Goal: Task Accomplishment & Management: Use online tool/utility

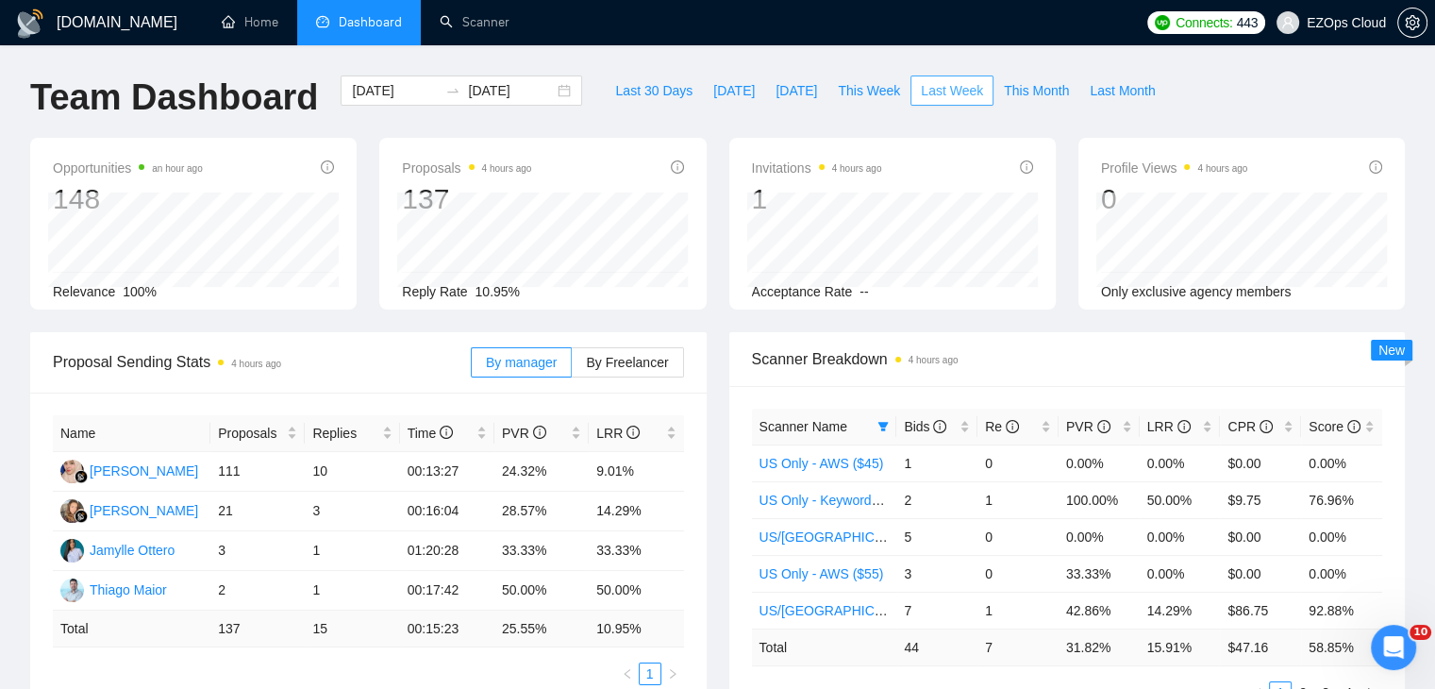
click at [934, 85] on span "Last Week" at bounding box center [952, 90] width 62 height 21
click at [883, 432] on span at bounding box center [883, 426] width 19 height 28
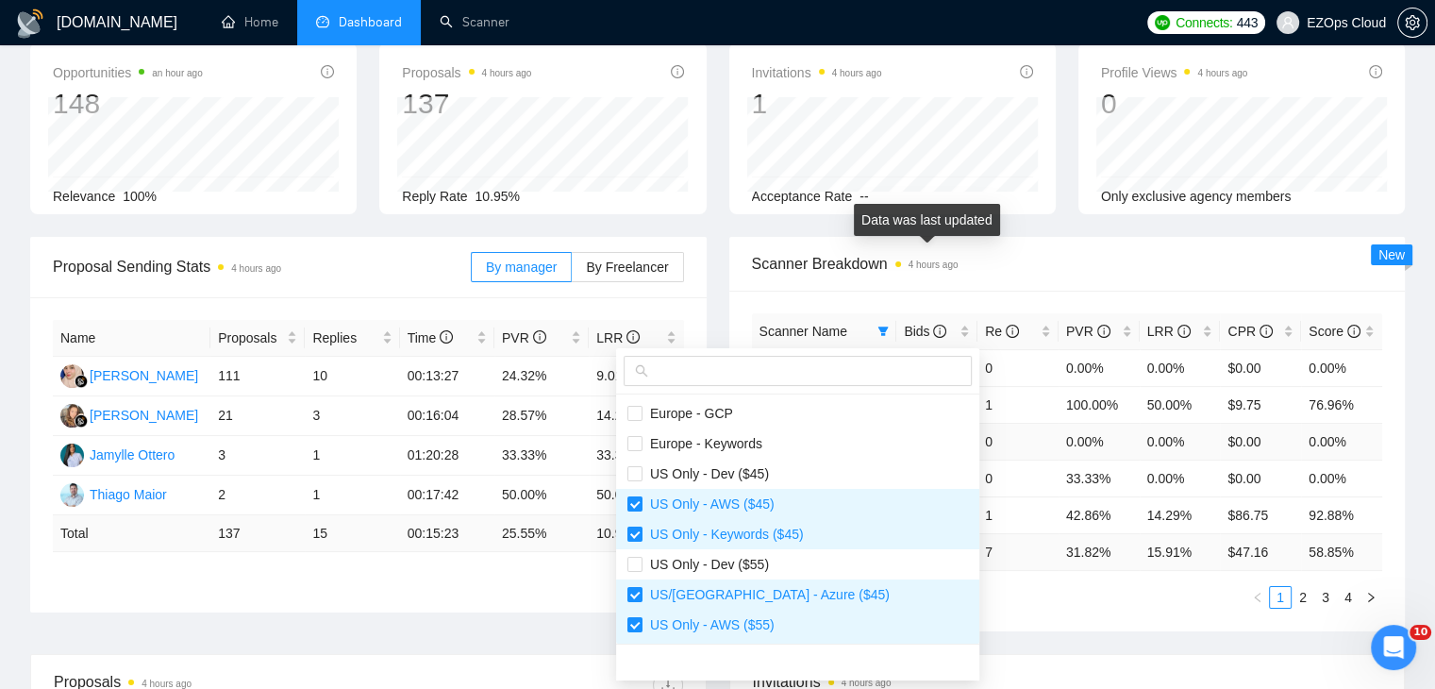
scroll to position [189, 0]
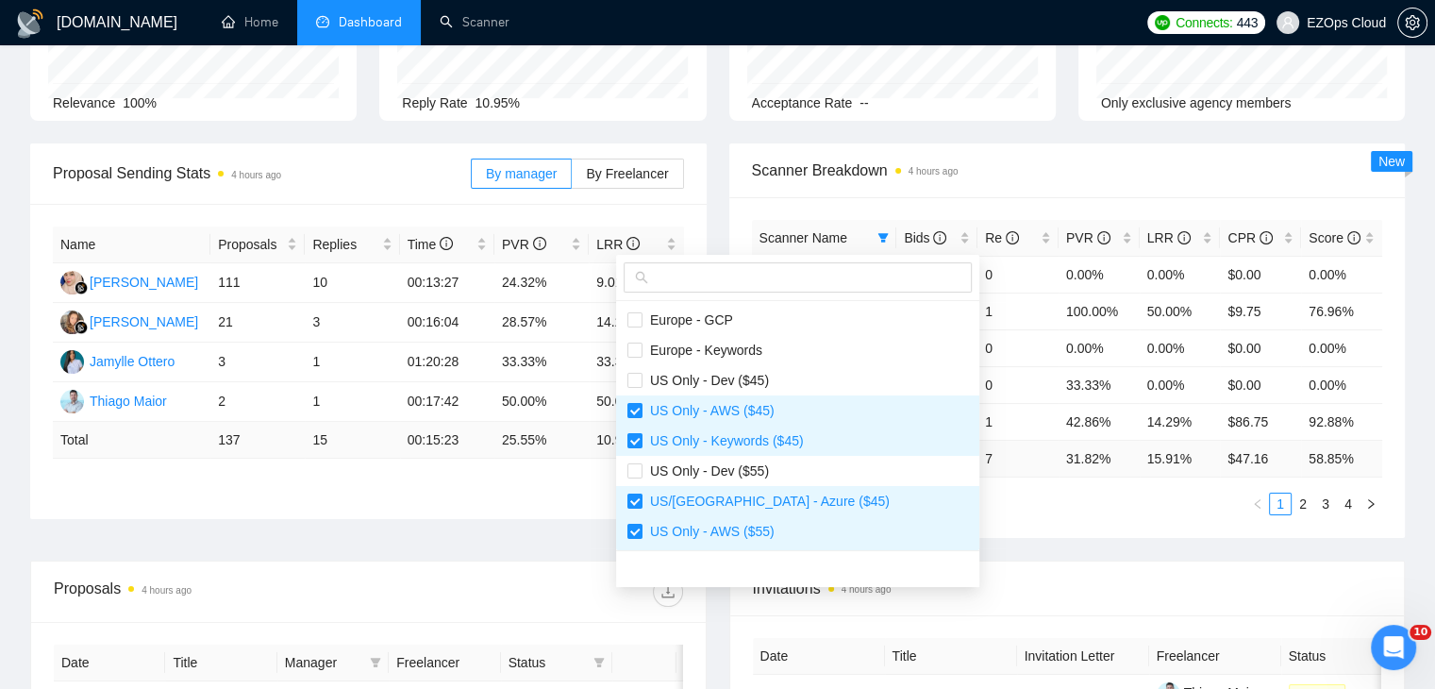
checkbox input "true"
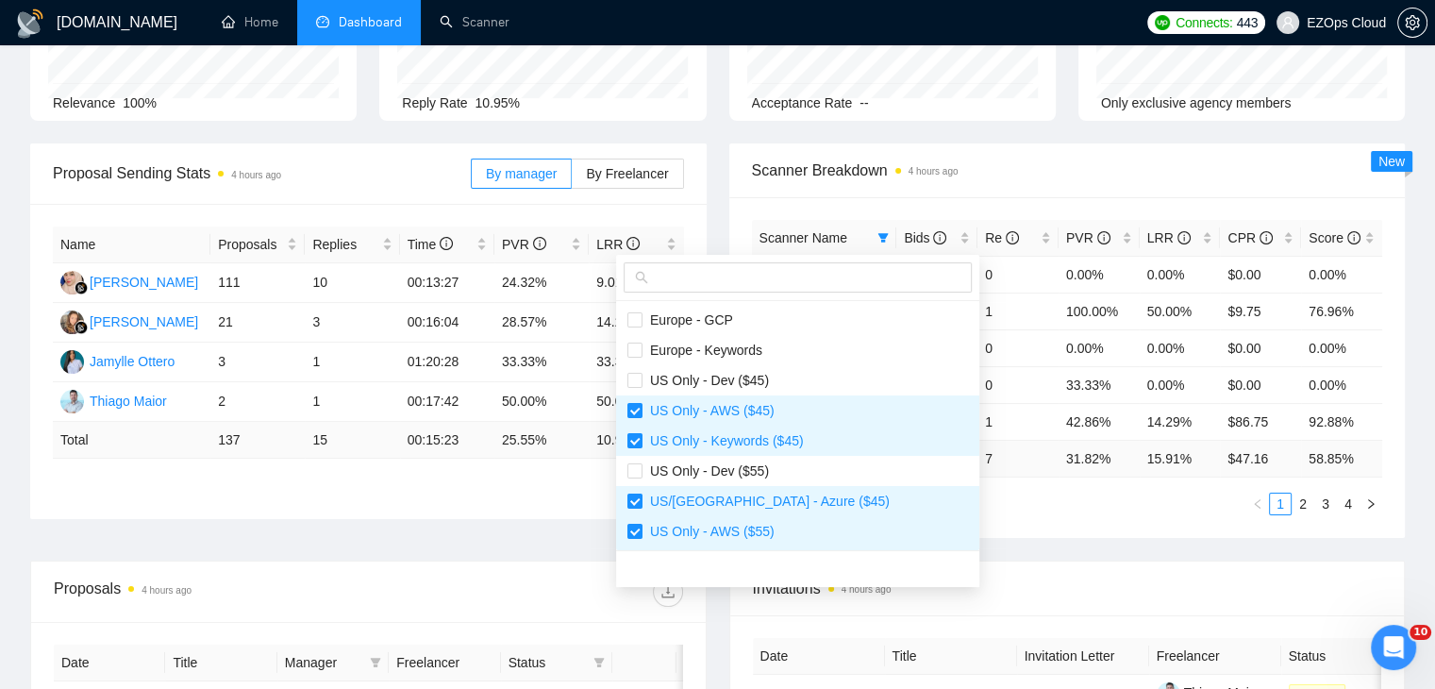
checkbox input "true"
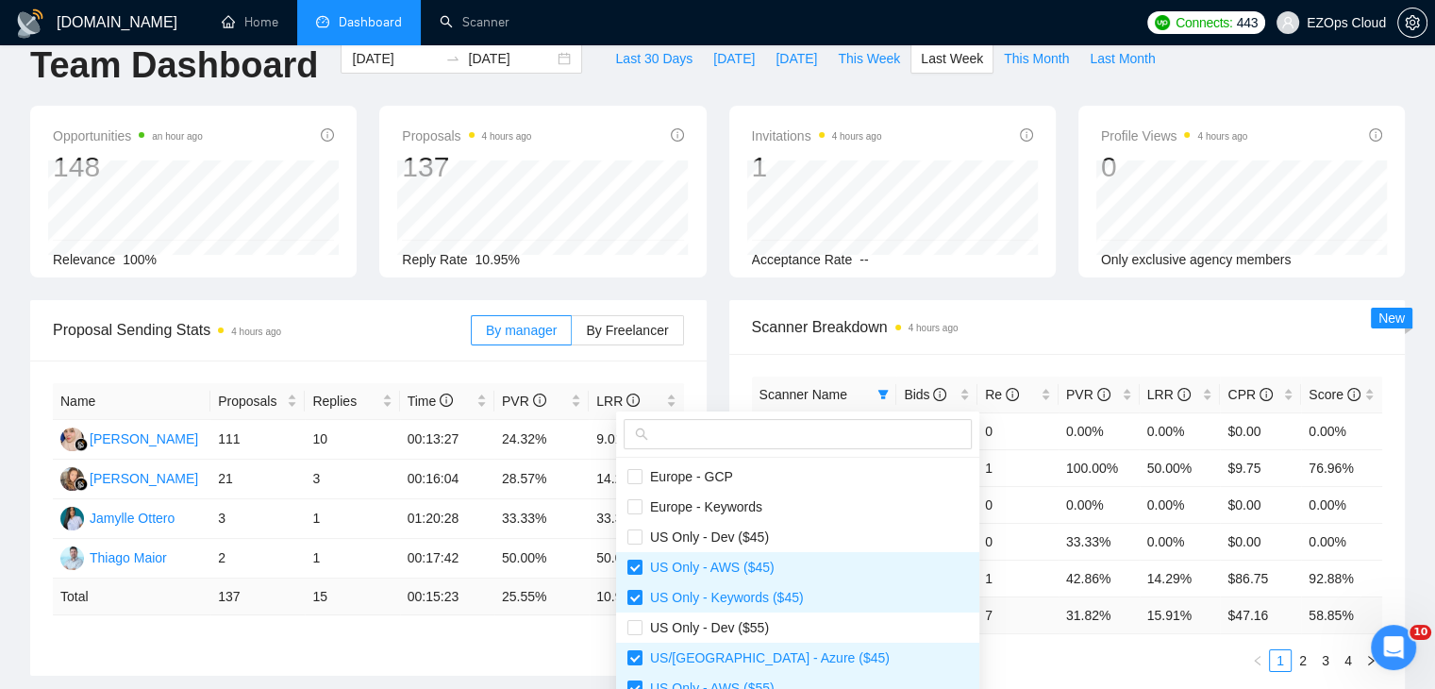
scroll to position [0, 0]
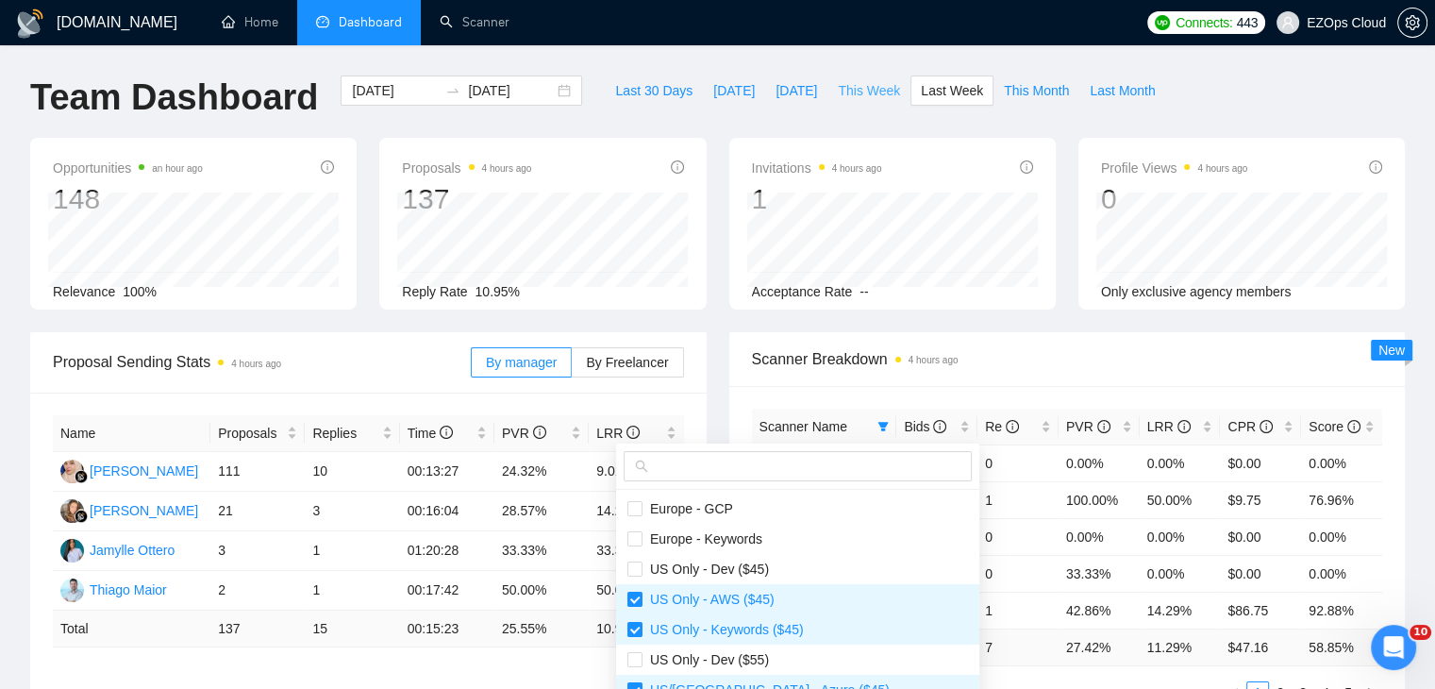
click at [865, 82] on span "This Week" at bounding box center [869, 90] width 62 height 21
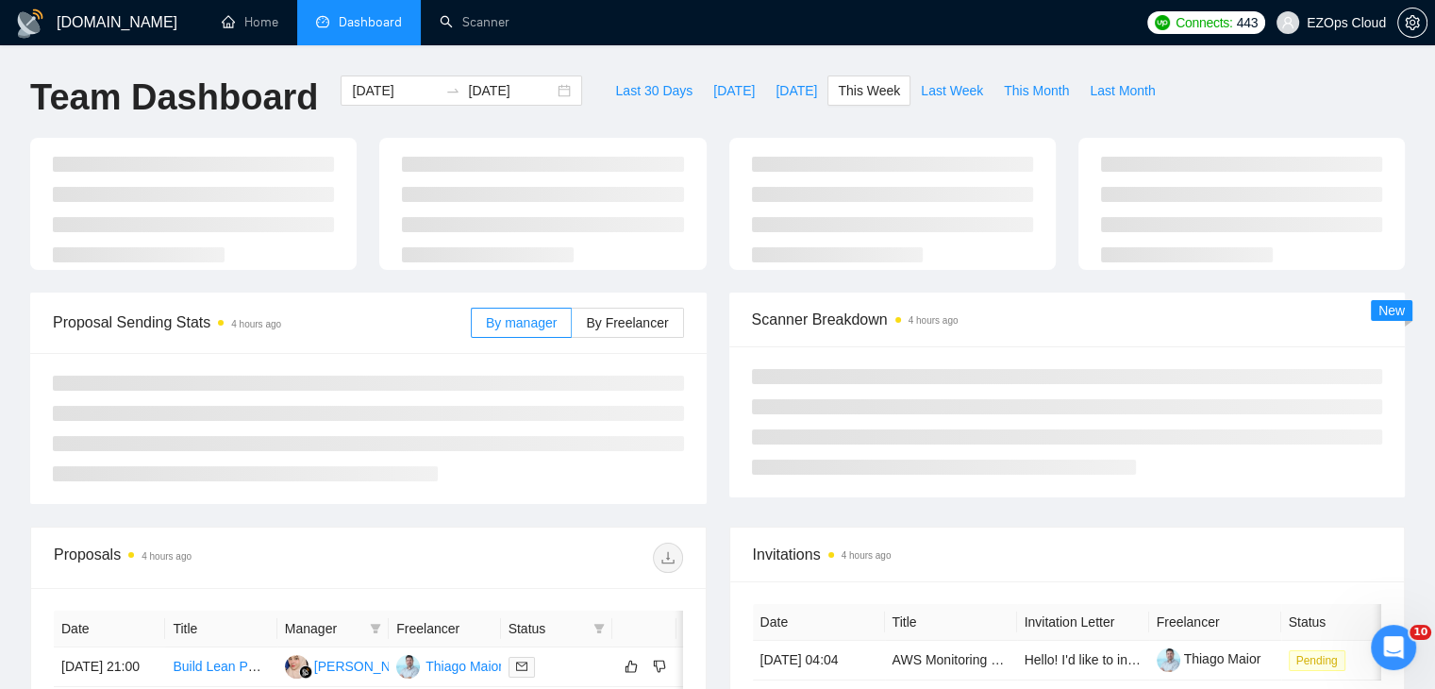
type input "[DATE]"
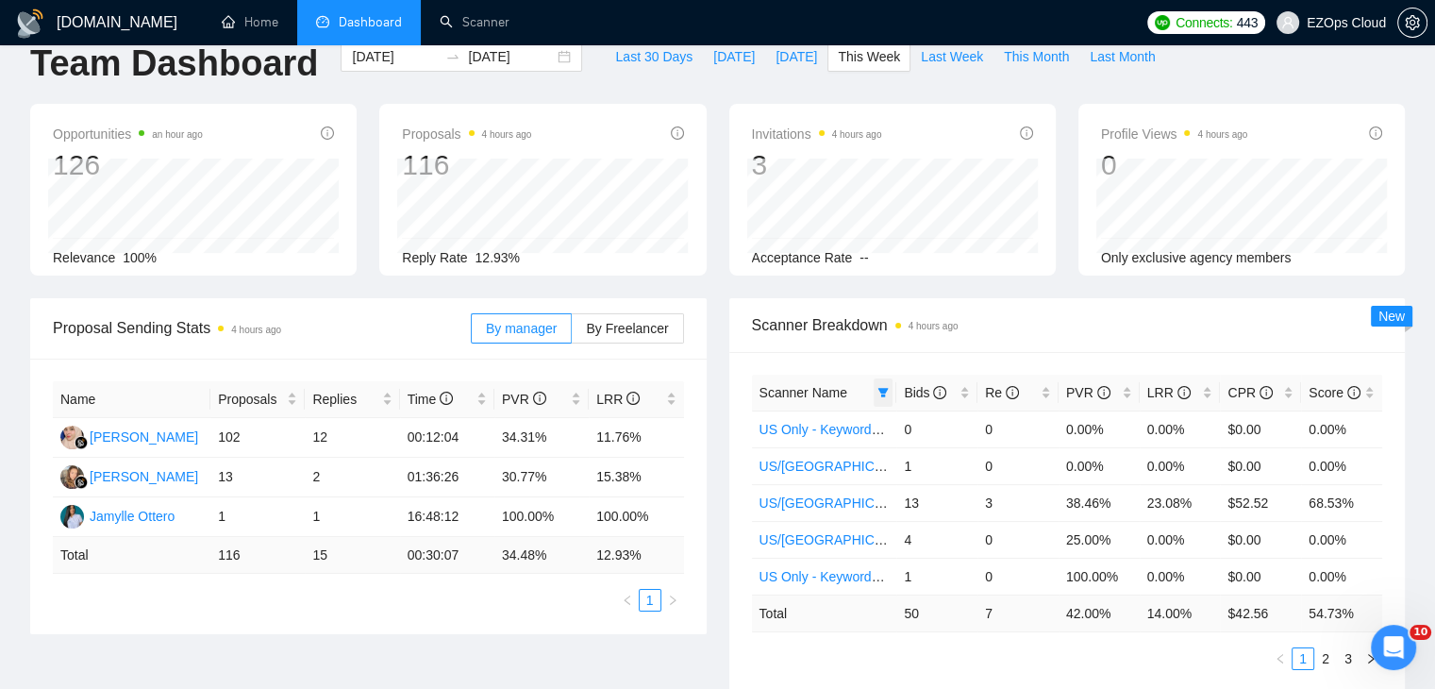
scroll to position [94, 0]
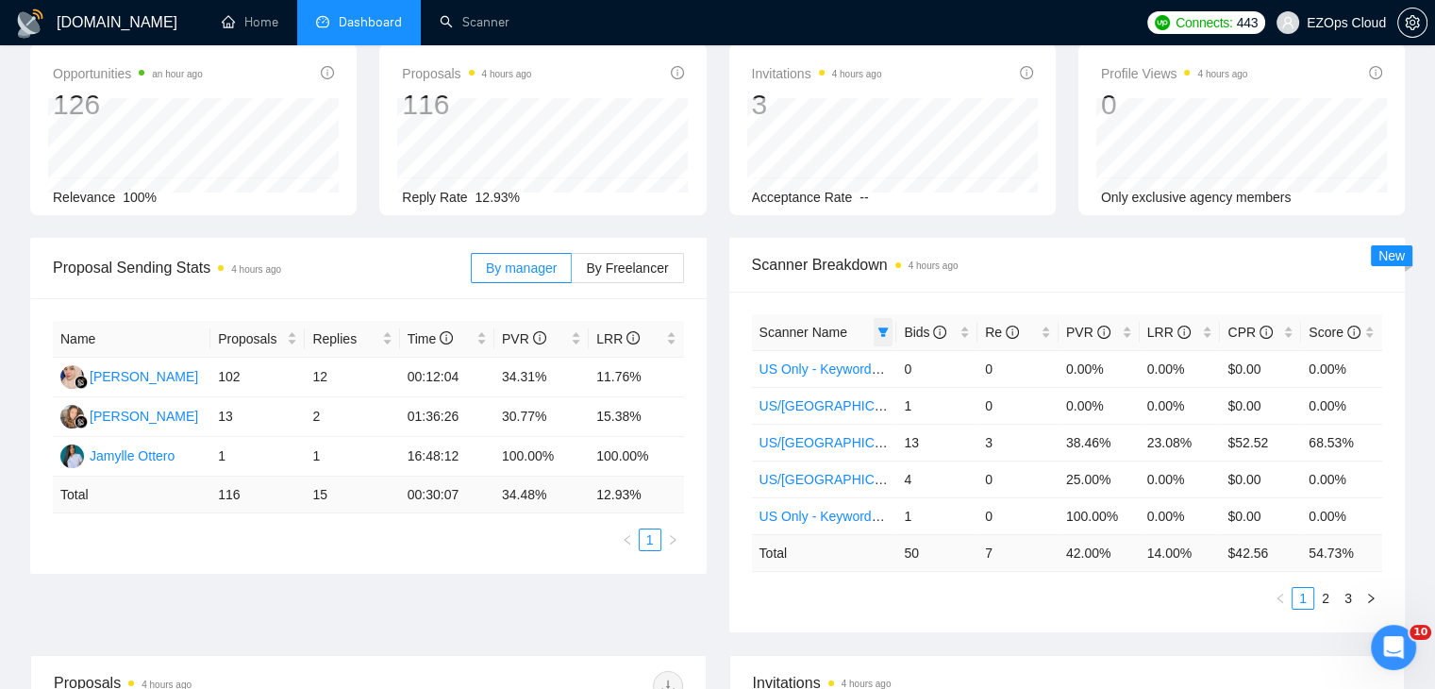
click at [882, 322] on span at bounding box center [883, 332] width 19 height 28
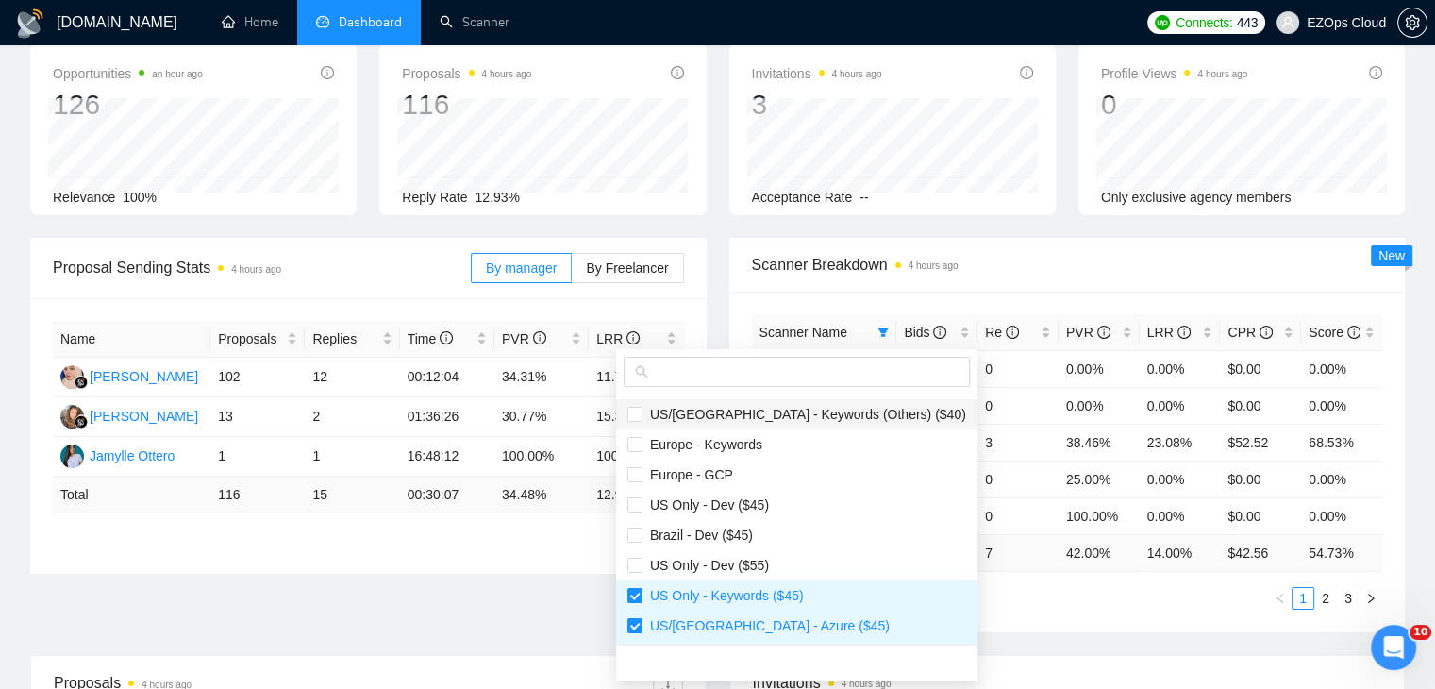
click at [838, 400] on li "US/[GEOGRAPHIC_DATA] - Keywords (Others) ($40)" at bounding box center [796, 414] width 361 height 30
click at [800, 420] on span "US/[GEOGRAPHIC_DATA] - Keywords (Others) ($40)" at bounding box center [805, 414] width 324 height 15
checkbox input "false"
click at [789, 445] on span "Europe - Keywords" at bounding box center [797, 444] width 339 height 21
checkbox input "true"
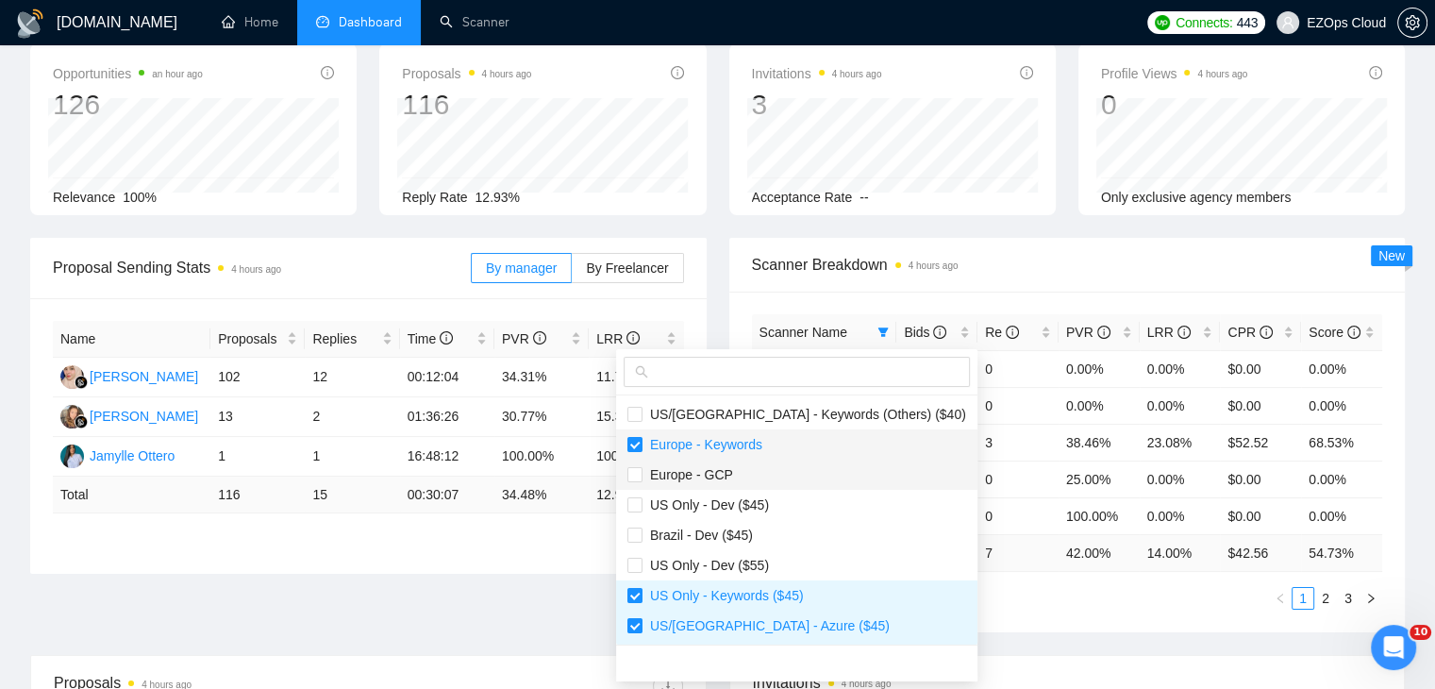
click at [786, 472] on span "Europe - GCP" at bounding box center [797, 474] width 339 height 21
checkbox input "true"
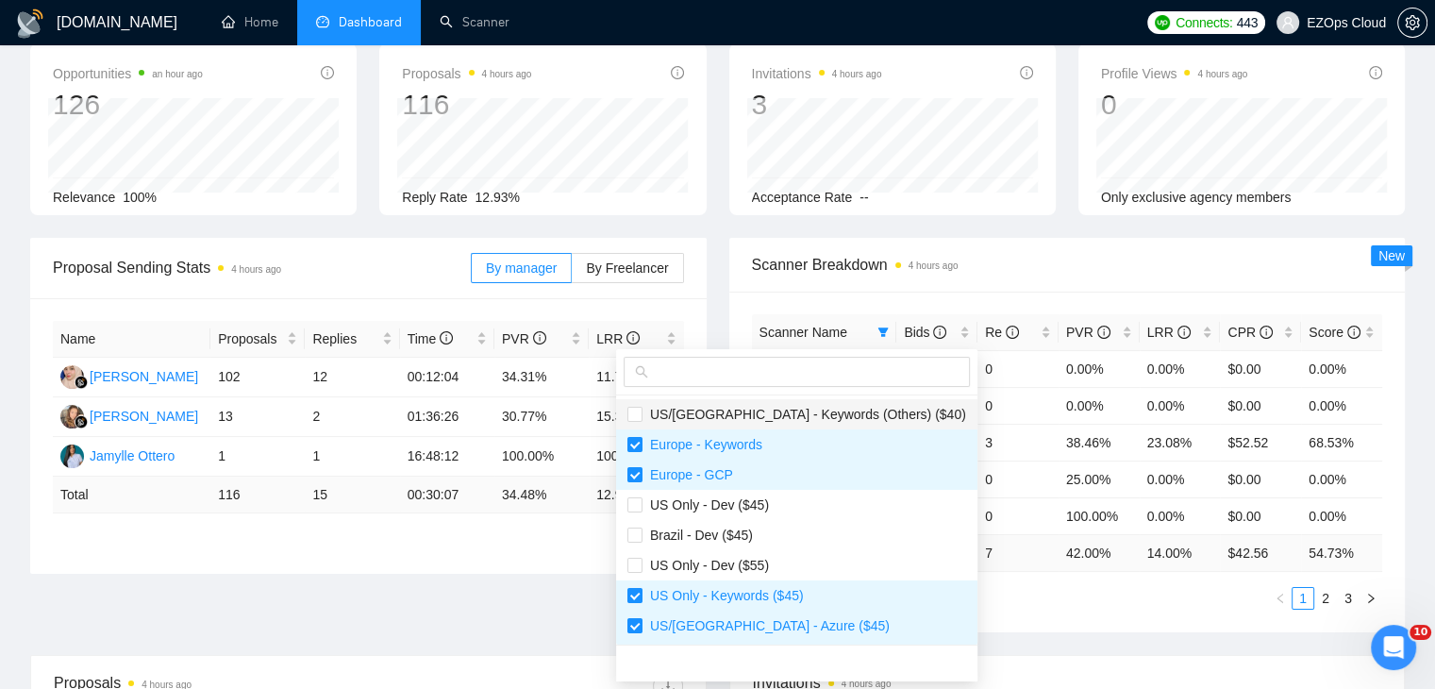
click at [768, 413] on span "US/[GEOGRAPHIC_DATA] - Keywords (Others) ($40)" at bounding box center [805, 414] width 324 height 15
checkbox input "true"
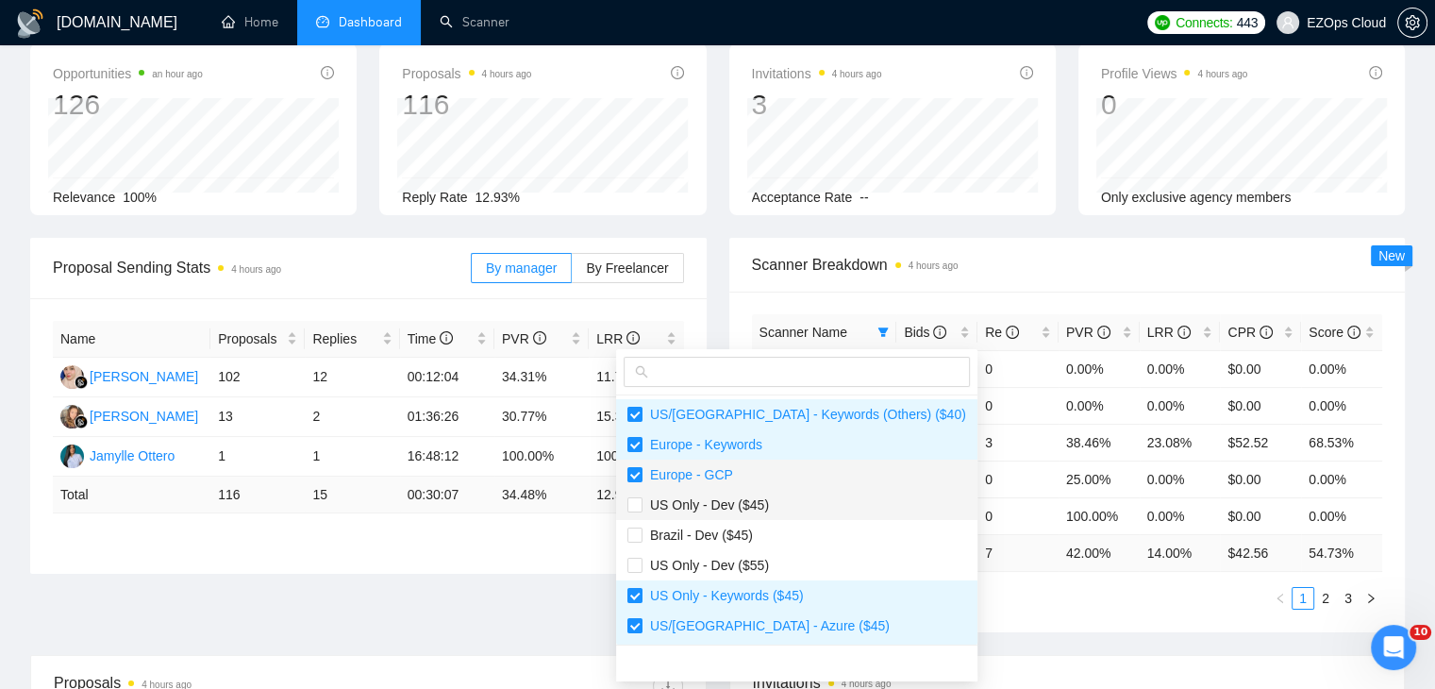
click at [785, 503] on span "US Only - Dev ($45)" at bounding box center [797, 505] width 339 height 21
checkbox input "true"
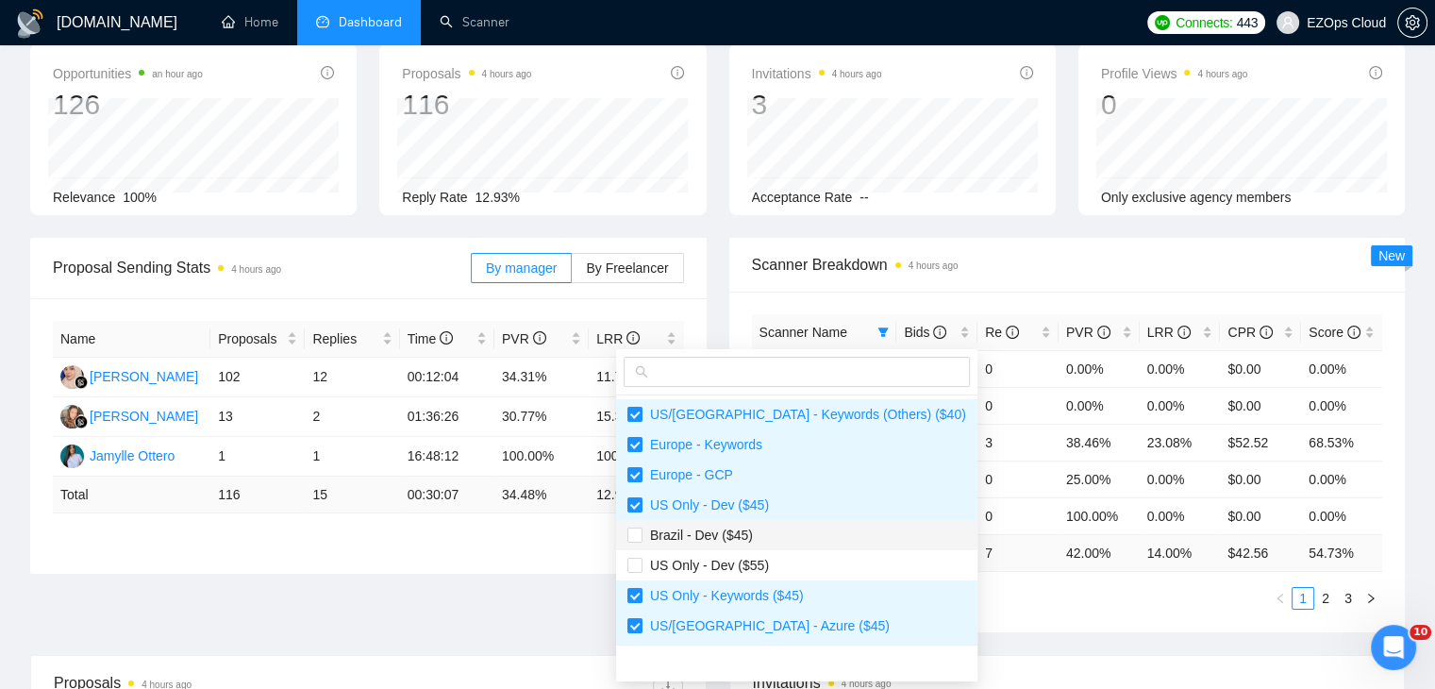
click at [792, 535] on span "Brazil - Dev ($45)" at bounding box center [797, 535] width 339 height 21
checkbox input "true"
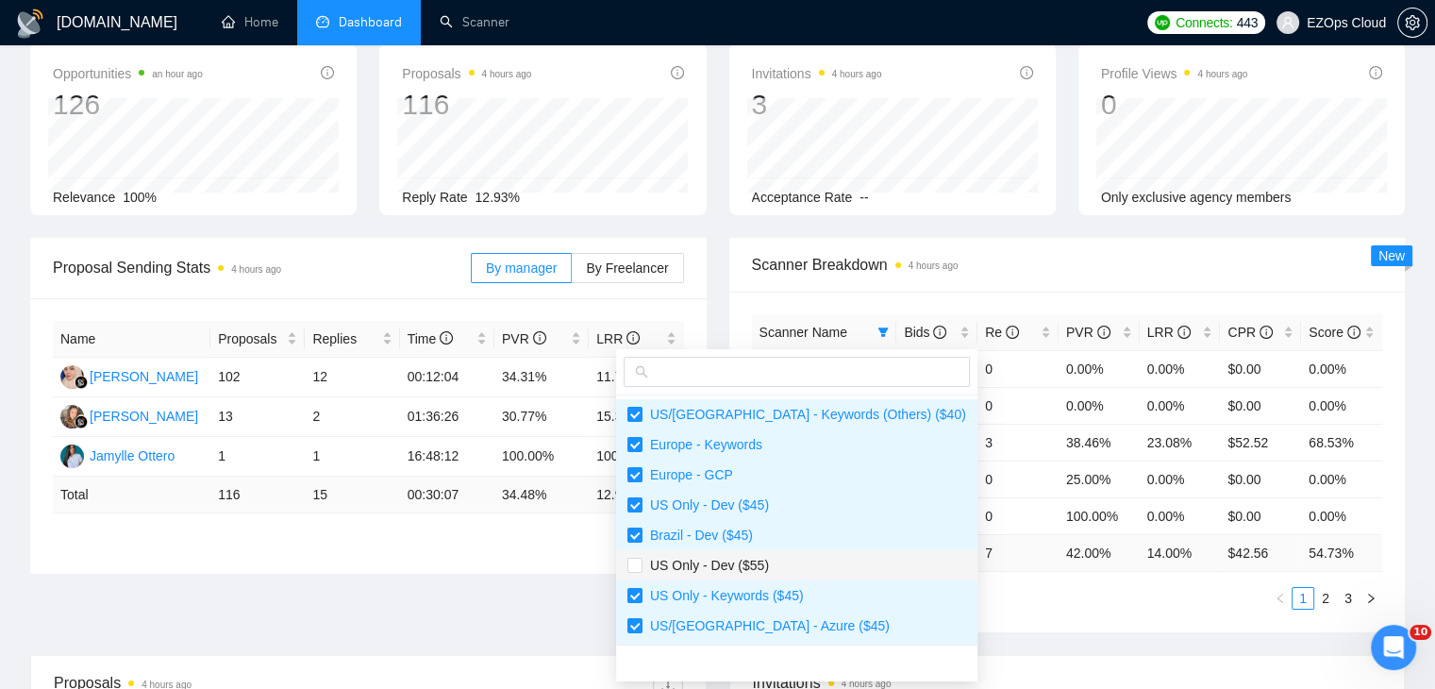
click at [806, 575] on span "US Only - Dev ($55)" at bounding box center [797, 565] width 339 height 21
checkbox input "true"
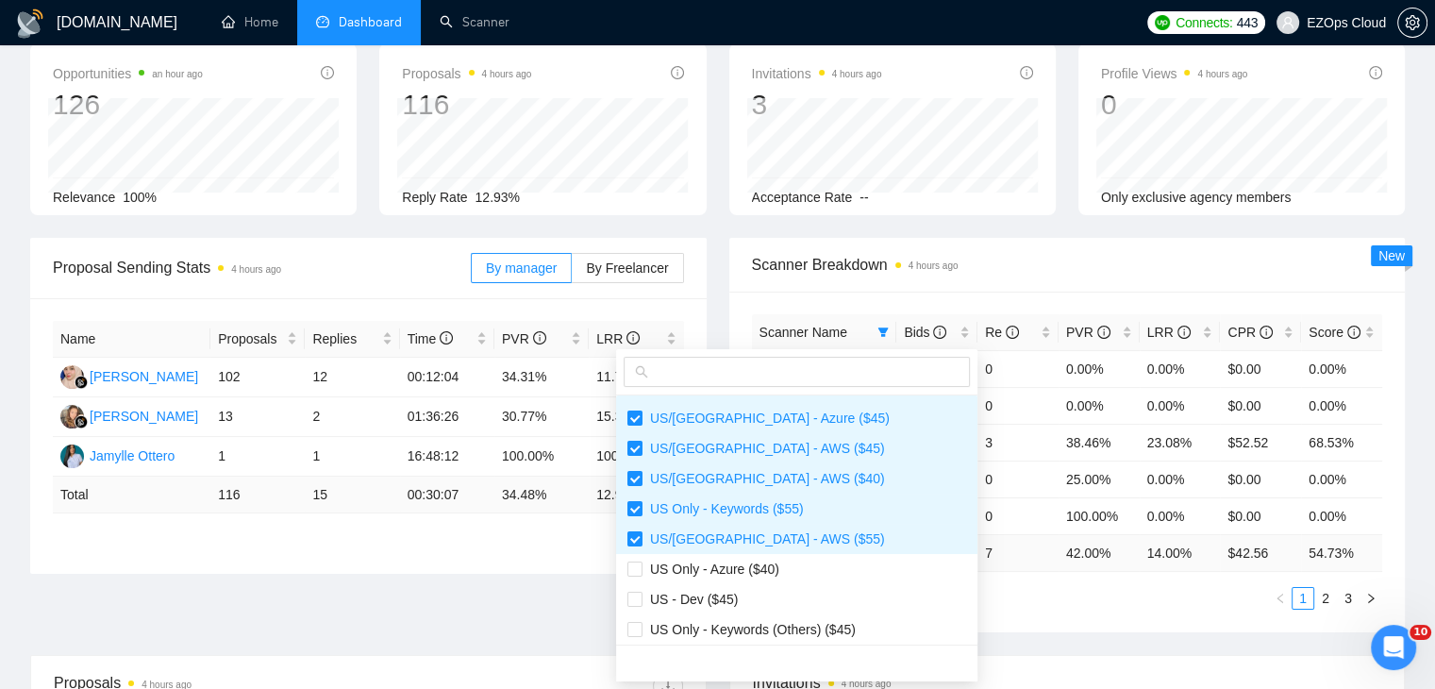
scroll to position [377, 0]
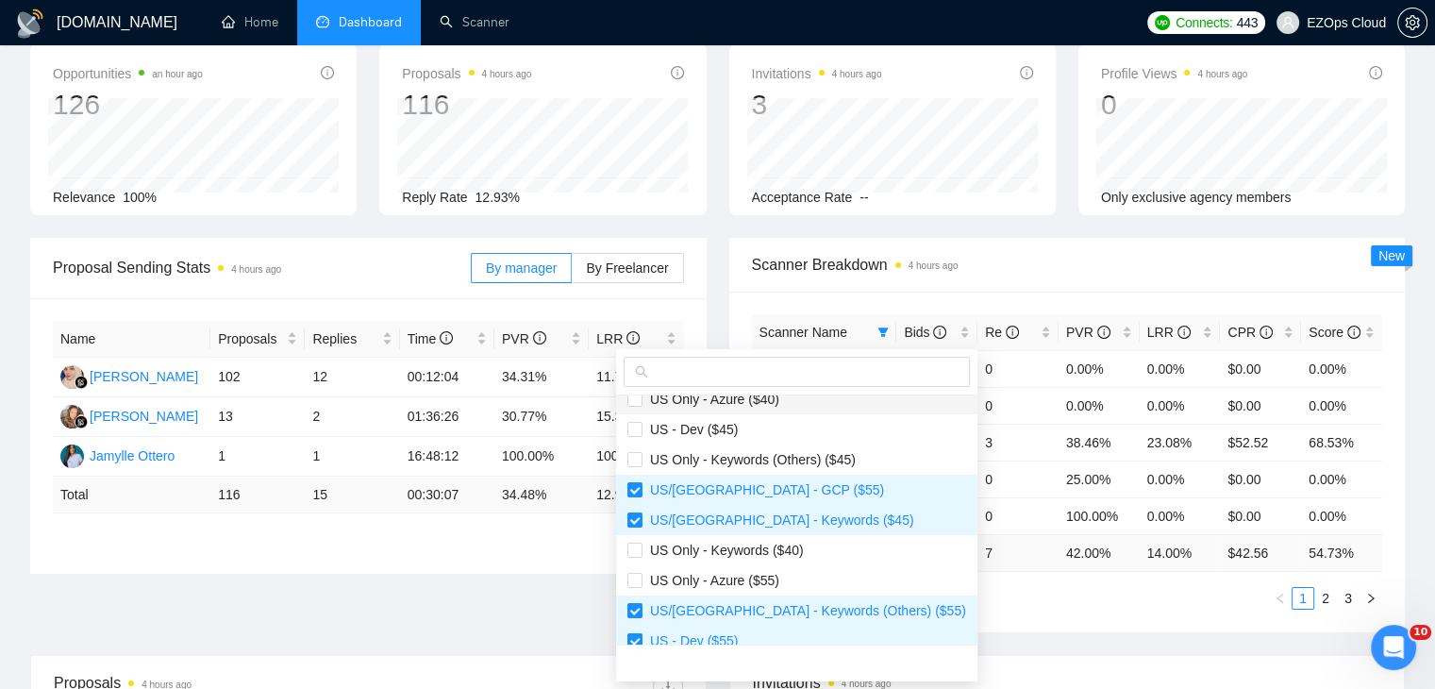
click at [804, 404] on span "US Only - Azure ($40)" at bounding box center [797, 399] width 339 height 21
checkbox input "true"
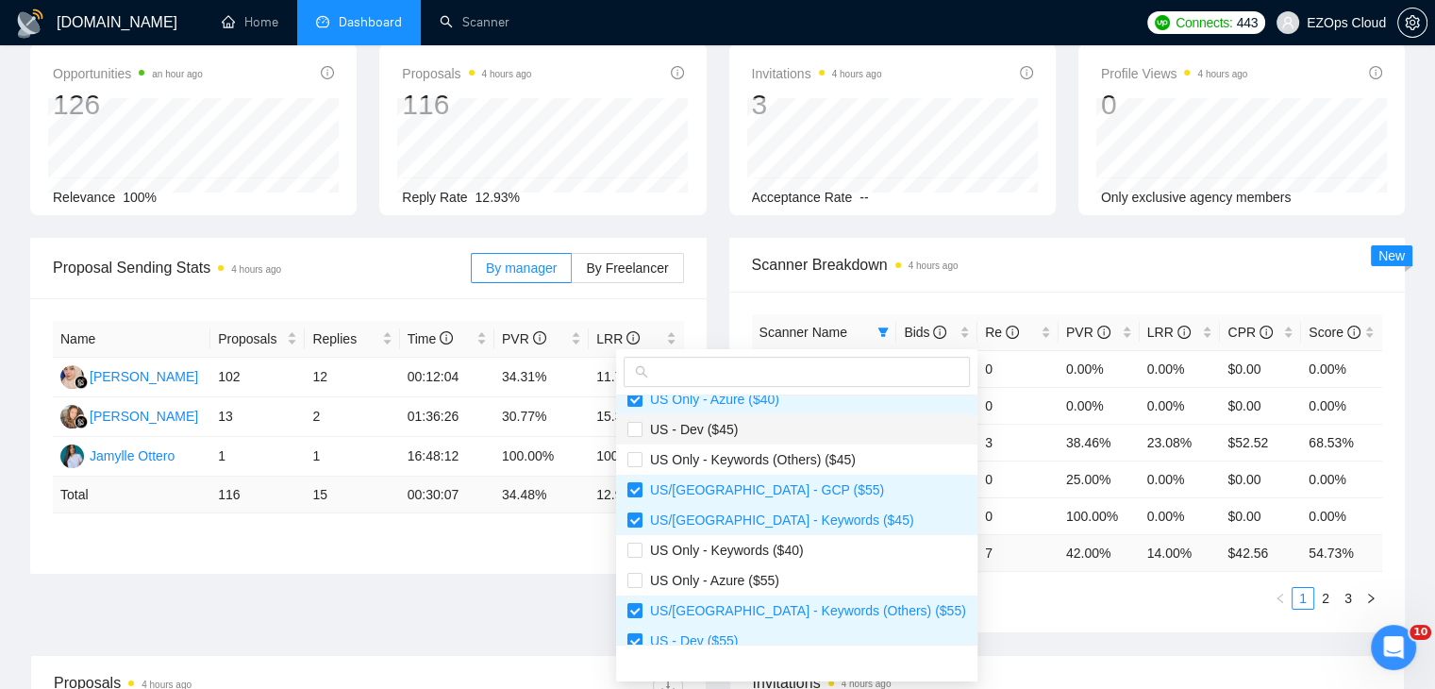
click at [820, 428] on span "US - Dev ($45)" at bounding box center [797, 429] width 339 height 21
checkbox input "true"
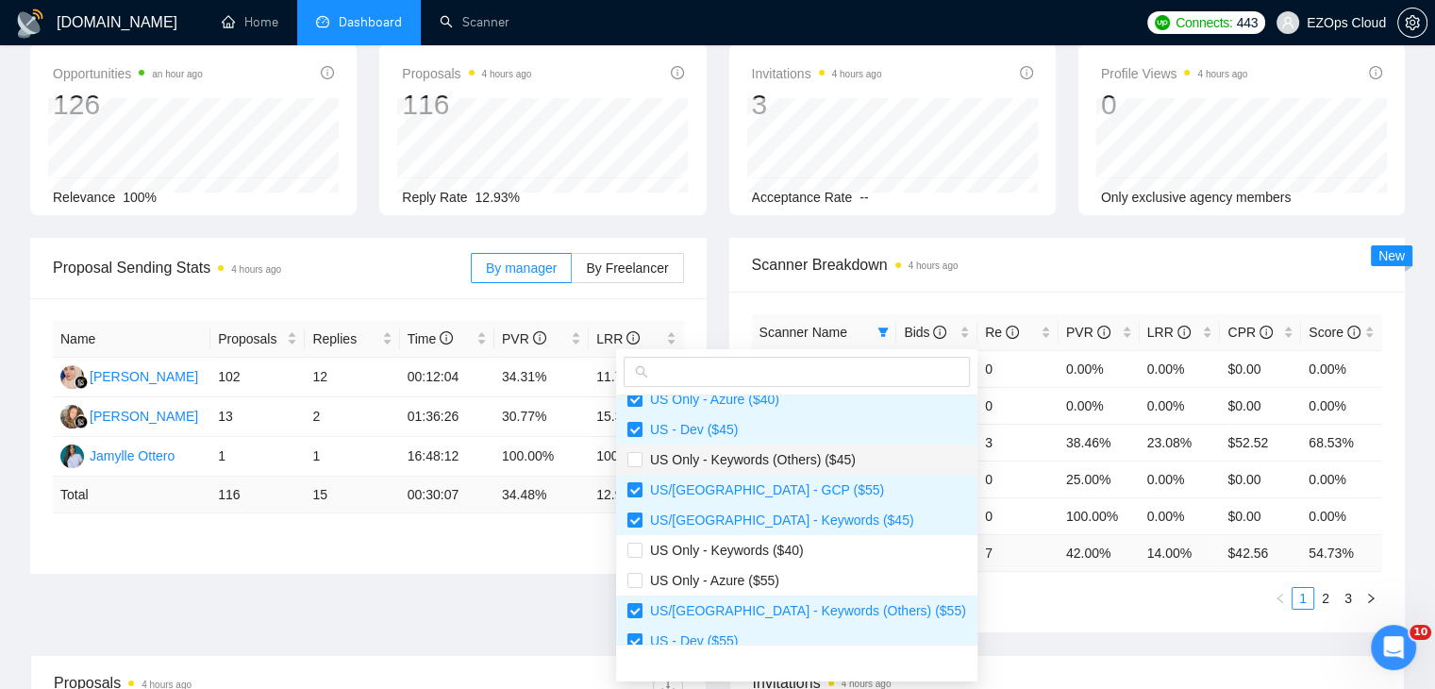
click at [843, 449] on span "US Only - Keywords (Others) ($45)" at bounding box center [797, 459] width 339 height 21
checkbox input "true"
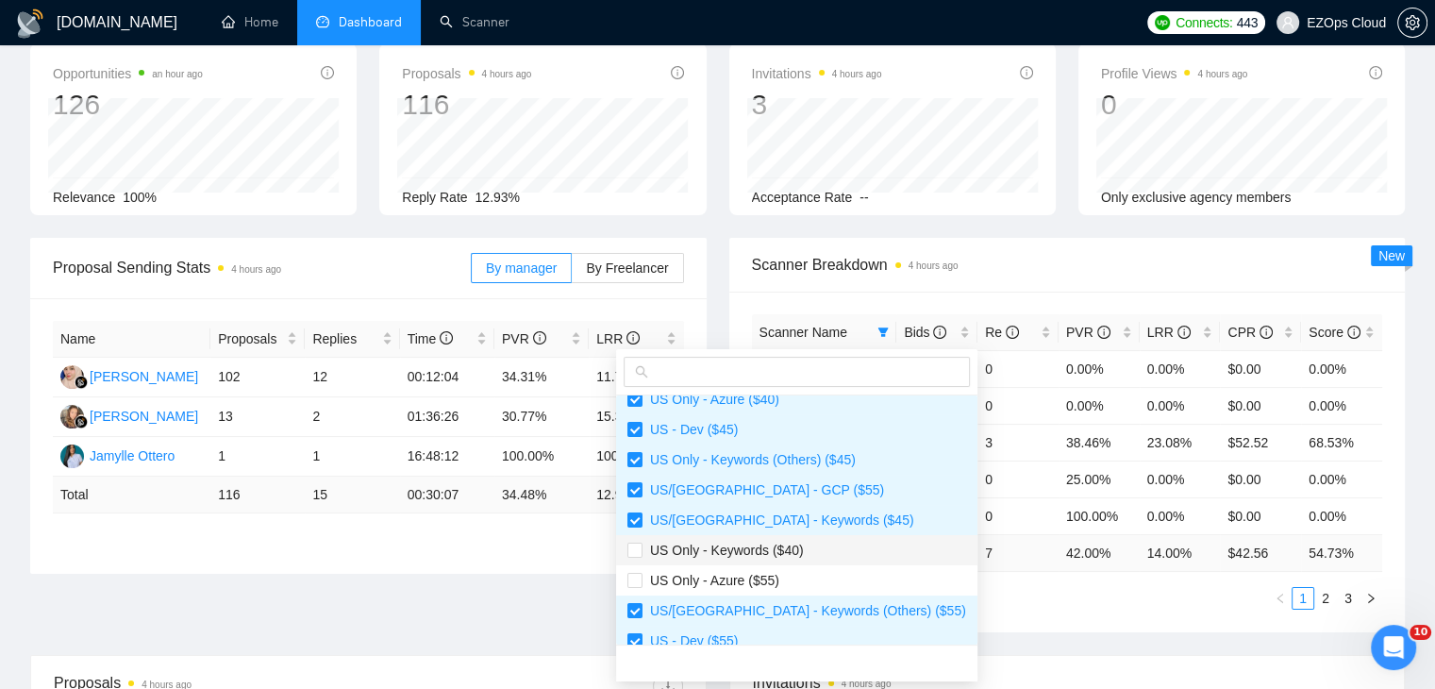
click at [798, 547] on span "US Only - Keywords ($40)" at bounding box center [797, 550] width 339 height 21
checkbox input "true"
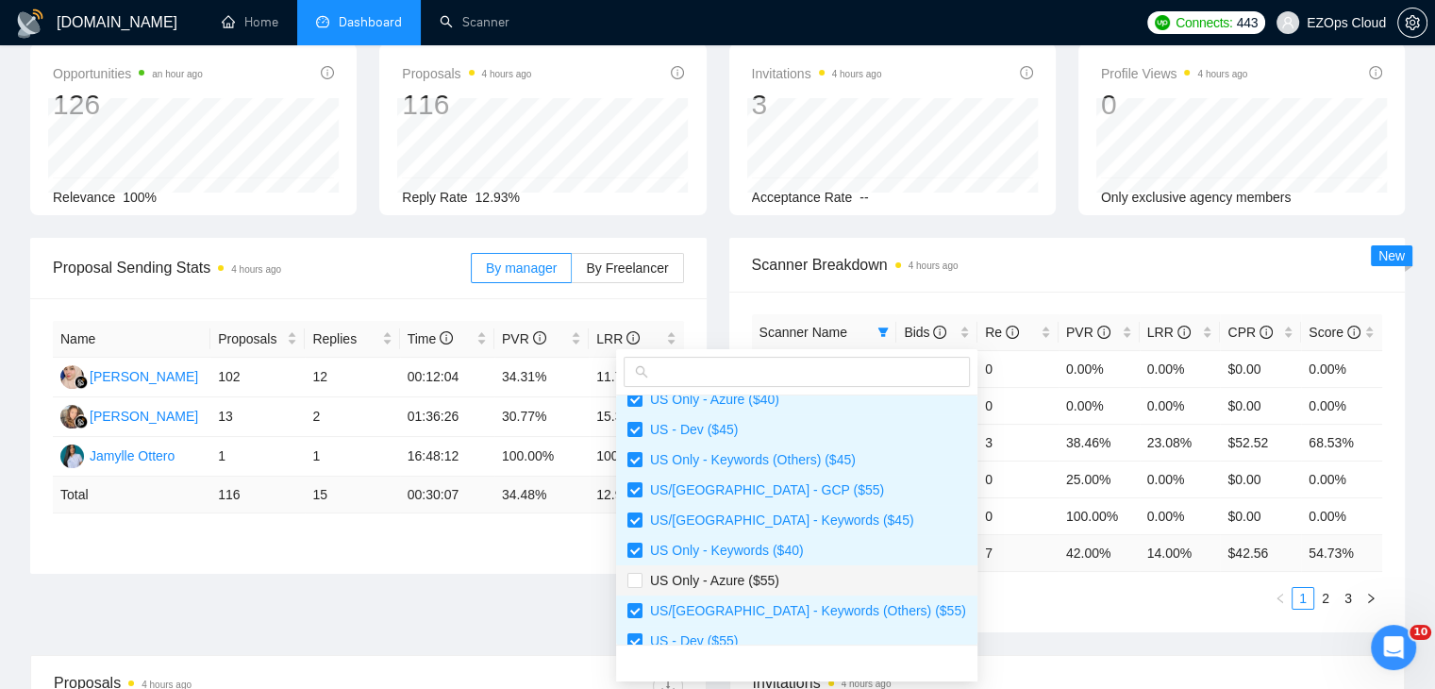
click at [796, 571] on span "US Only - Azure ($55)" at bounding box center [797, 580] width 339 height 21
checkbox input "true"
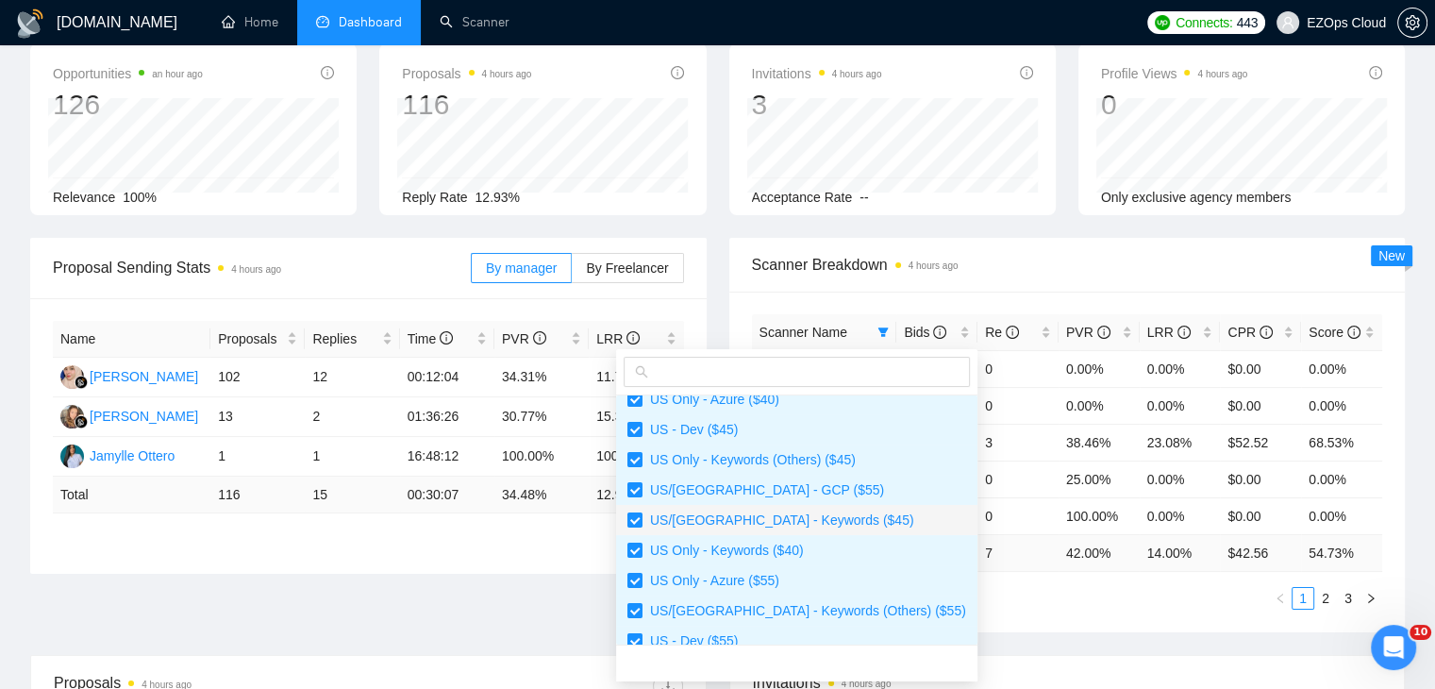
scroll to position [566, 0]
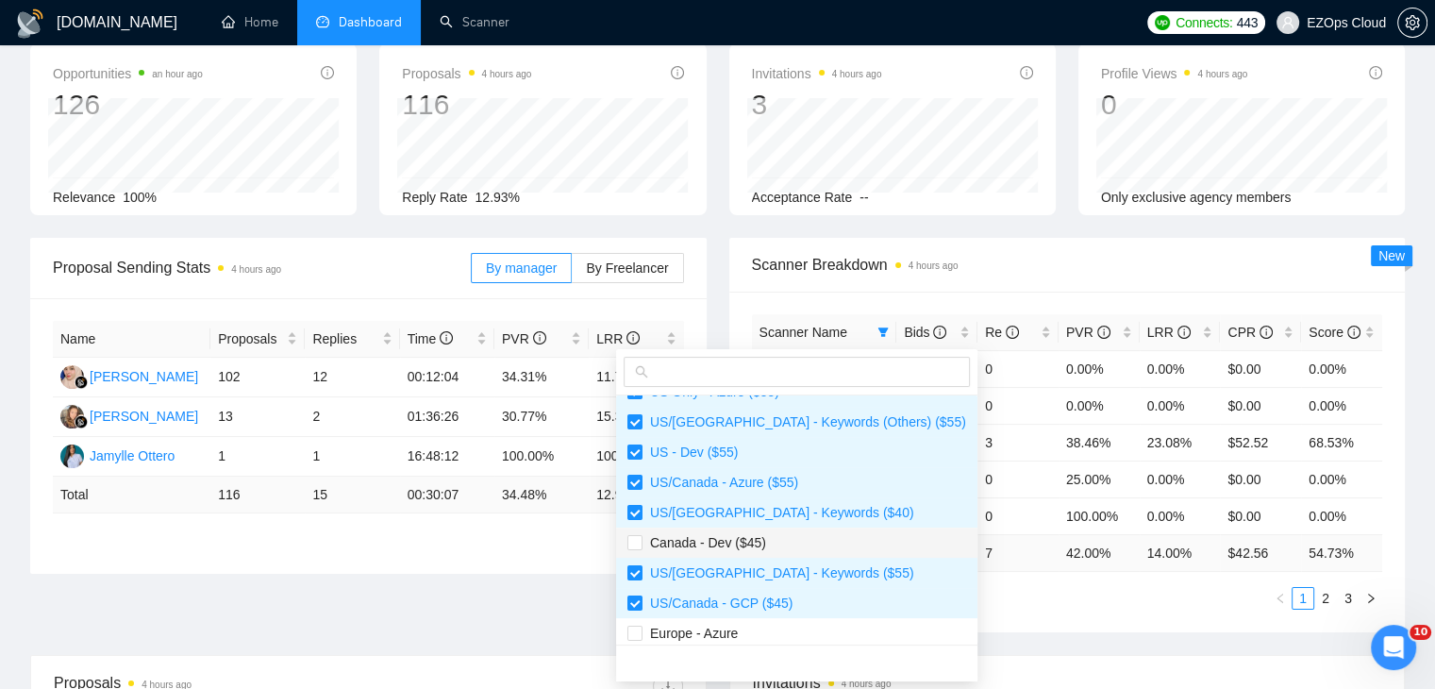
click at [800, 534] on span "Canada - Dev ($45)" at bounding box center [797, 542] width 339 height 21
checkbox input "true"
click at [770, 629] on span "Europe - Azure" at bounding box center [797, 633] width 339 height 21
checkbox input "true"
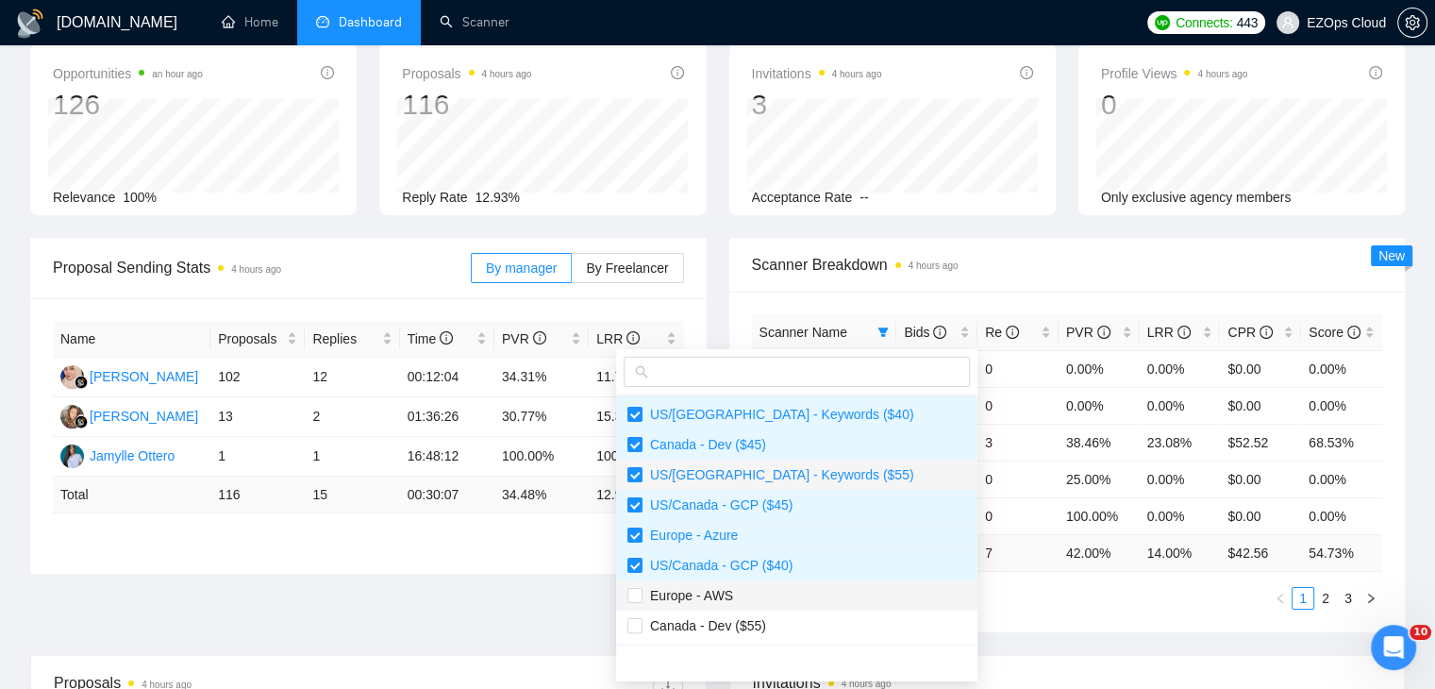
scroll to position [725, 0]
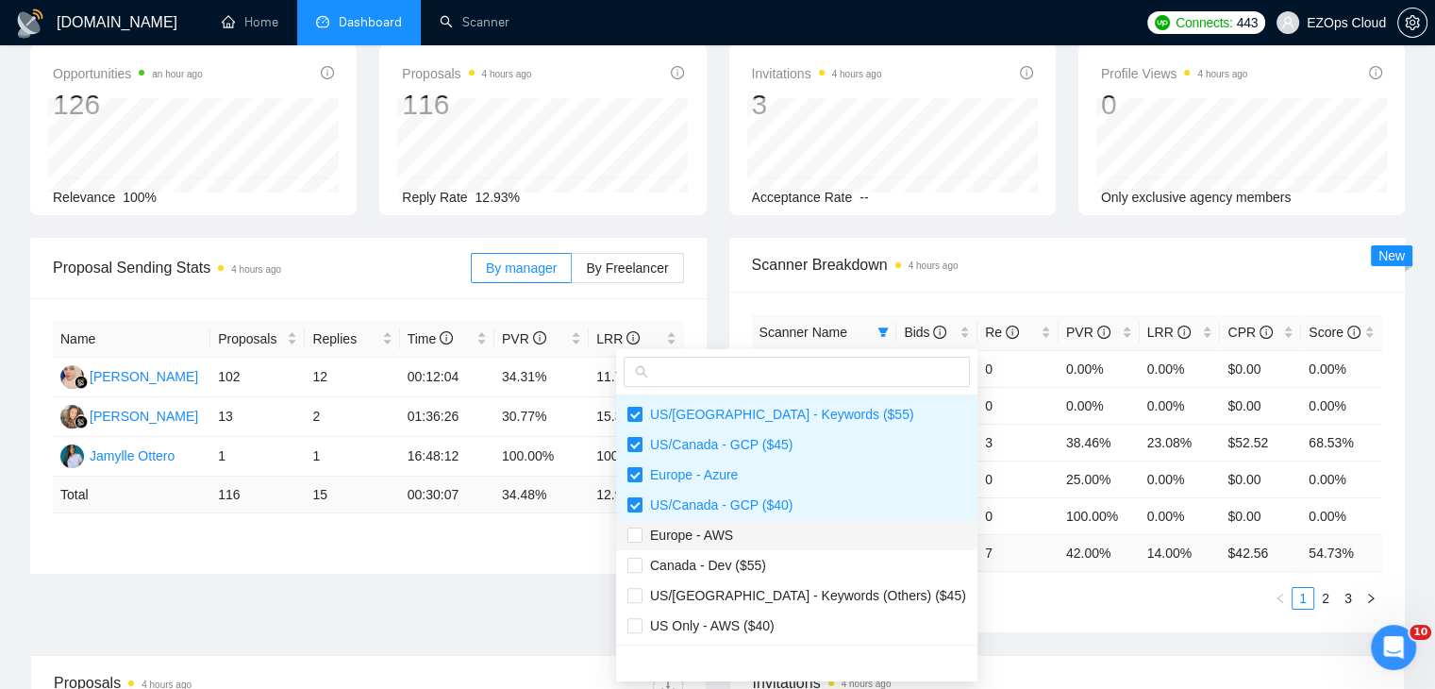
click at [787, 545] on span "Europe - AWS" at bounding box center [797, 535] width 339 height 21
checkbox input "true"
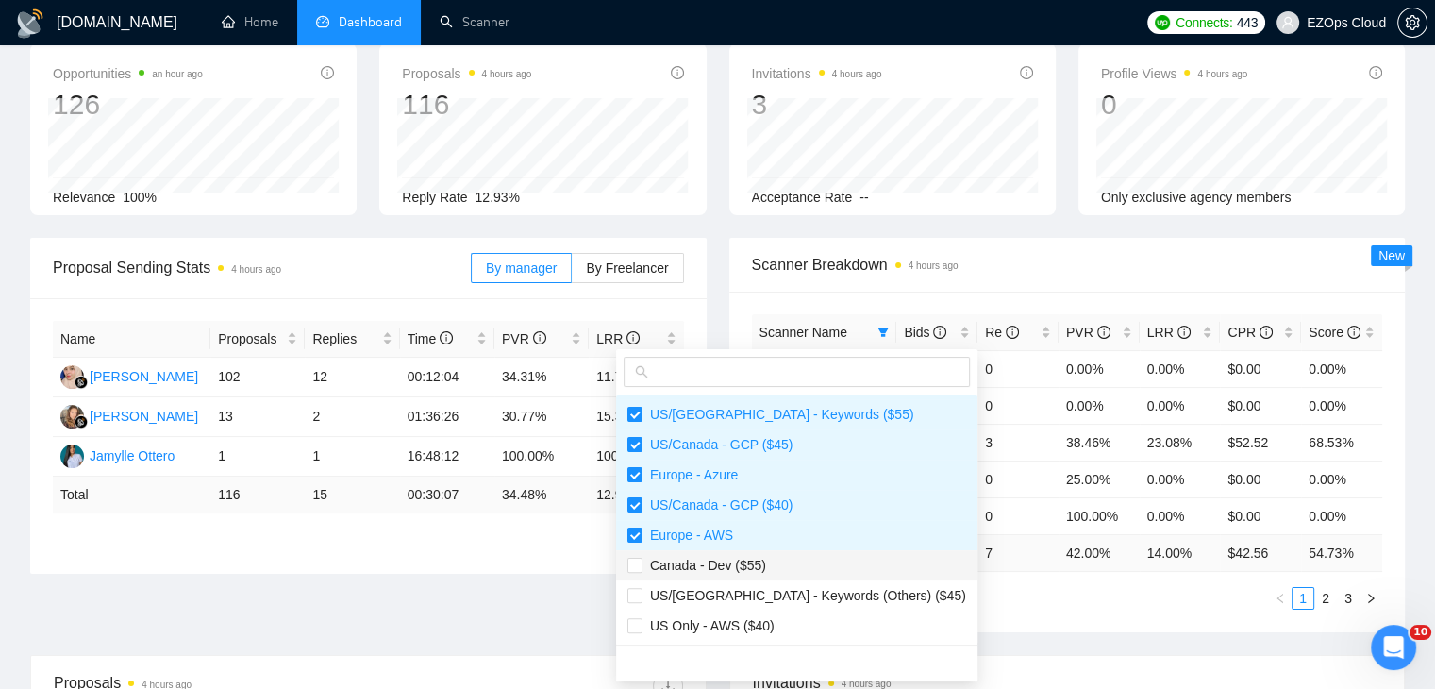
click at [788, 573] on span "Canada - Dev ($55)" at bounding box center [797, 565] width 339 height 21
checkbox input "true"
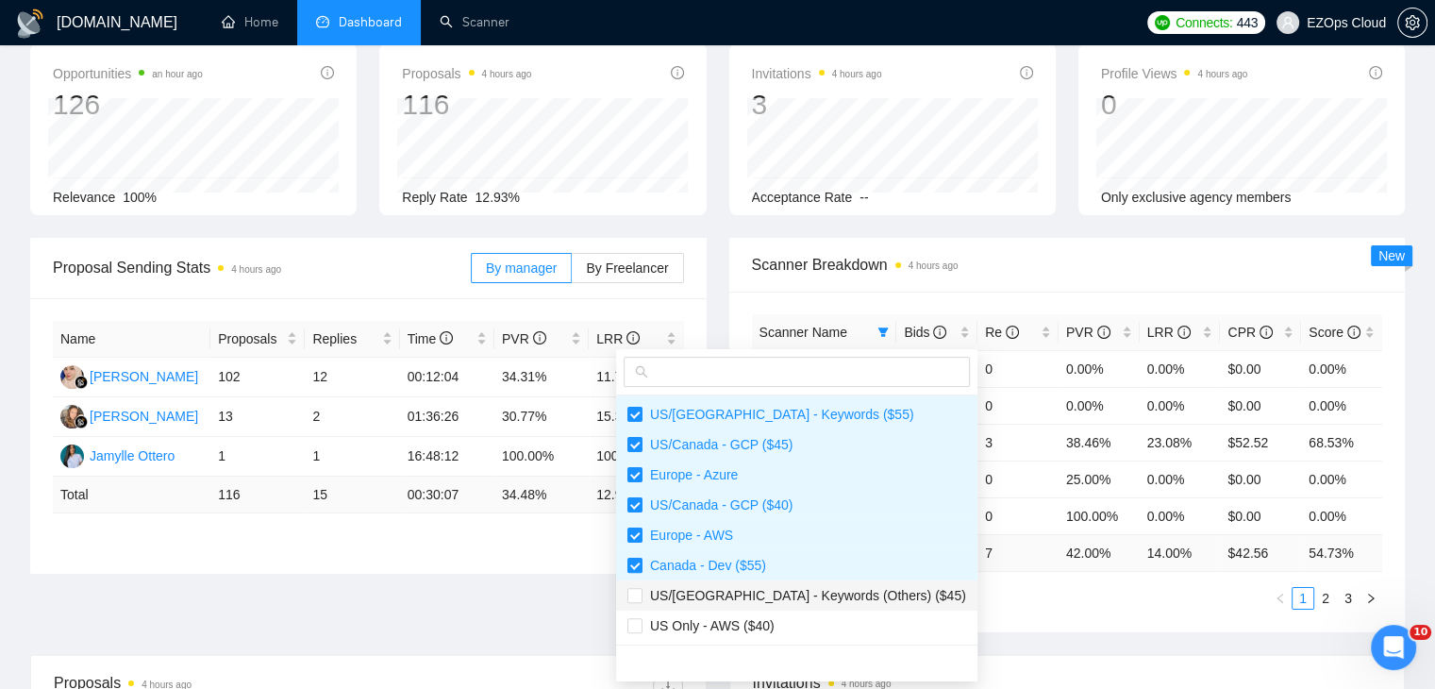
click at [809, 595] on span "US/[GEOGRAPHIC_DATA] - Keywords (Others) ($45)" at bounding box center [805, 595] width 324 height 15
click at [813, 609] on li "US/[GEOGRAPHIC_DATA] - Keywords (Others) ($45)" at bounding box center [796, 595] width 361 height 30
checkbox input "false"
click at [813, 616] on span "US Only - AWS ($40)" at bounding box center [797, 625] width 339 height 21
checkbox input "true"
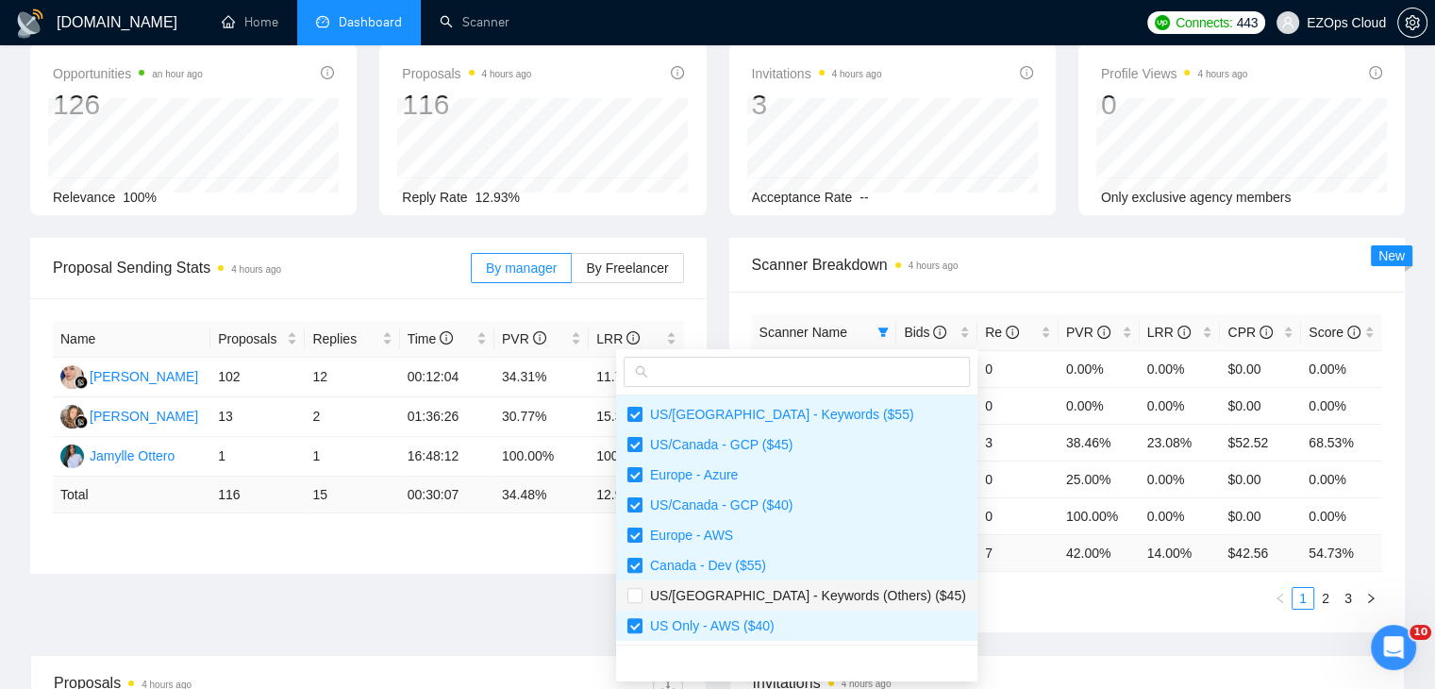
click at [795, 596] on span "US/[GEOGRAPHIC_DATA] - Keywords (Others) ($45)" at bounding box center [805, 595] width 324 height 15
checkbox input "true"
click at [931, 615] on div "Scanner Name Bids Re PVR LRR CPR Score US Only - Keywords ($45) 0 0 0.00% 0.00%…" at bounding box center [1067, 462] width 677 height 341
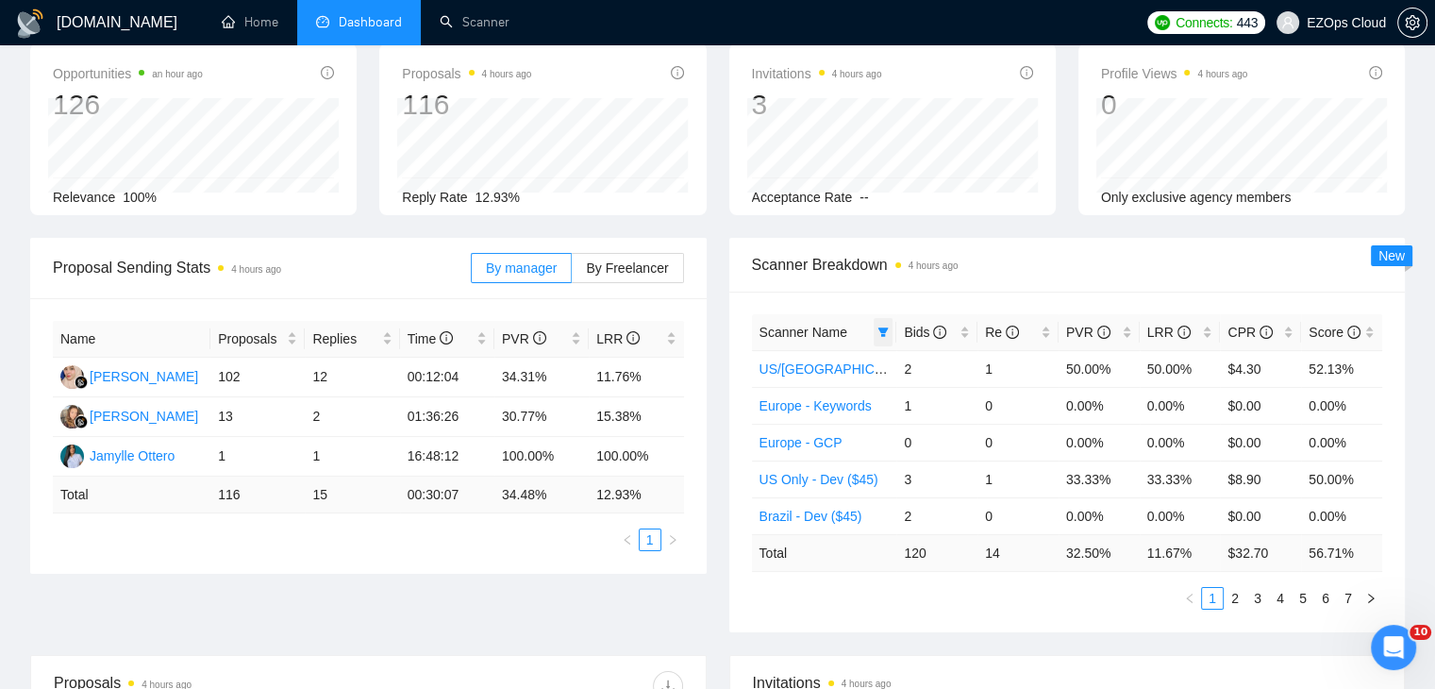
click at [891, 333] on span at bounding box center [883, 332] width 19 height 28
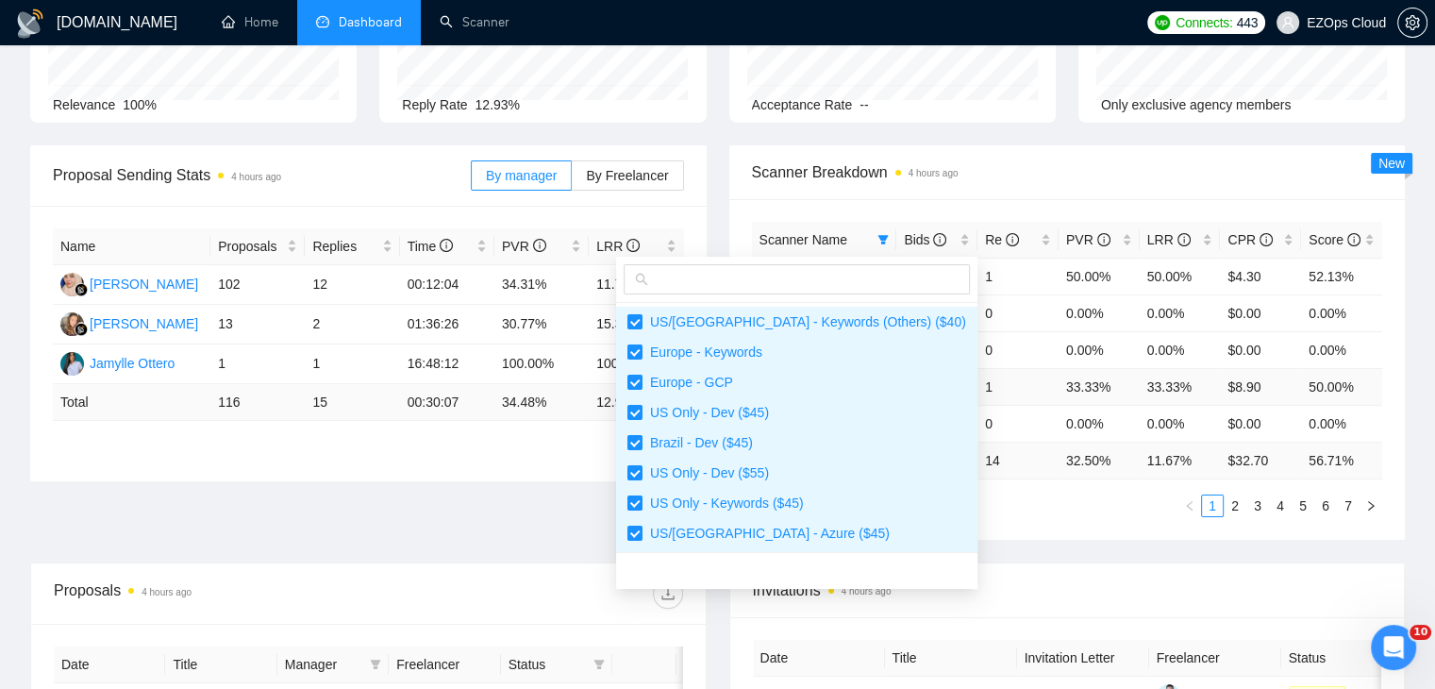
scroll to position [189, 0]
click at [959, 522] on div "Scanner Name Bids Re PVR LRR CPR Score [GEOGRAPHIC_DATA]/[GEOGRAPHIC_DATA] - Ke…" at bounding box center [1067, 367] width 677 height 341
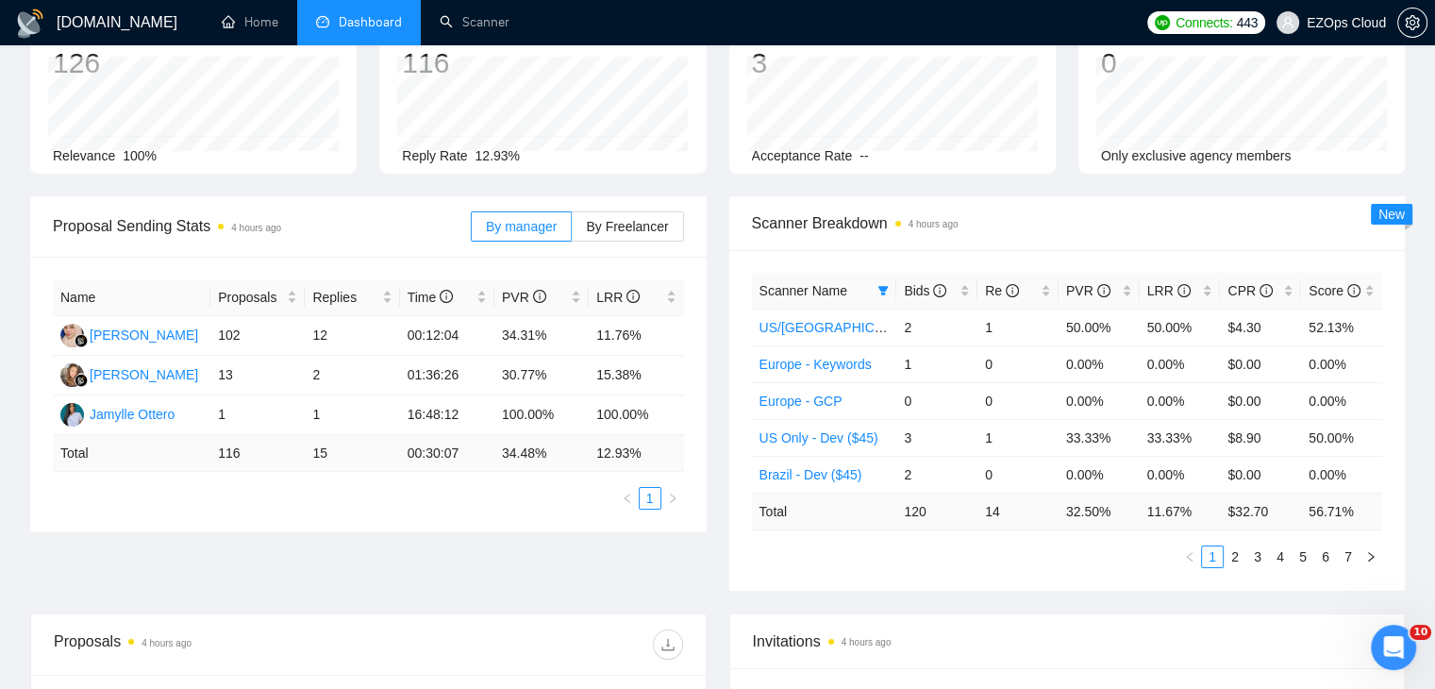
scroll to position [94, 0]
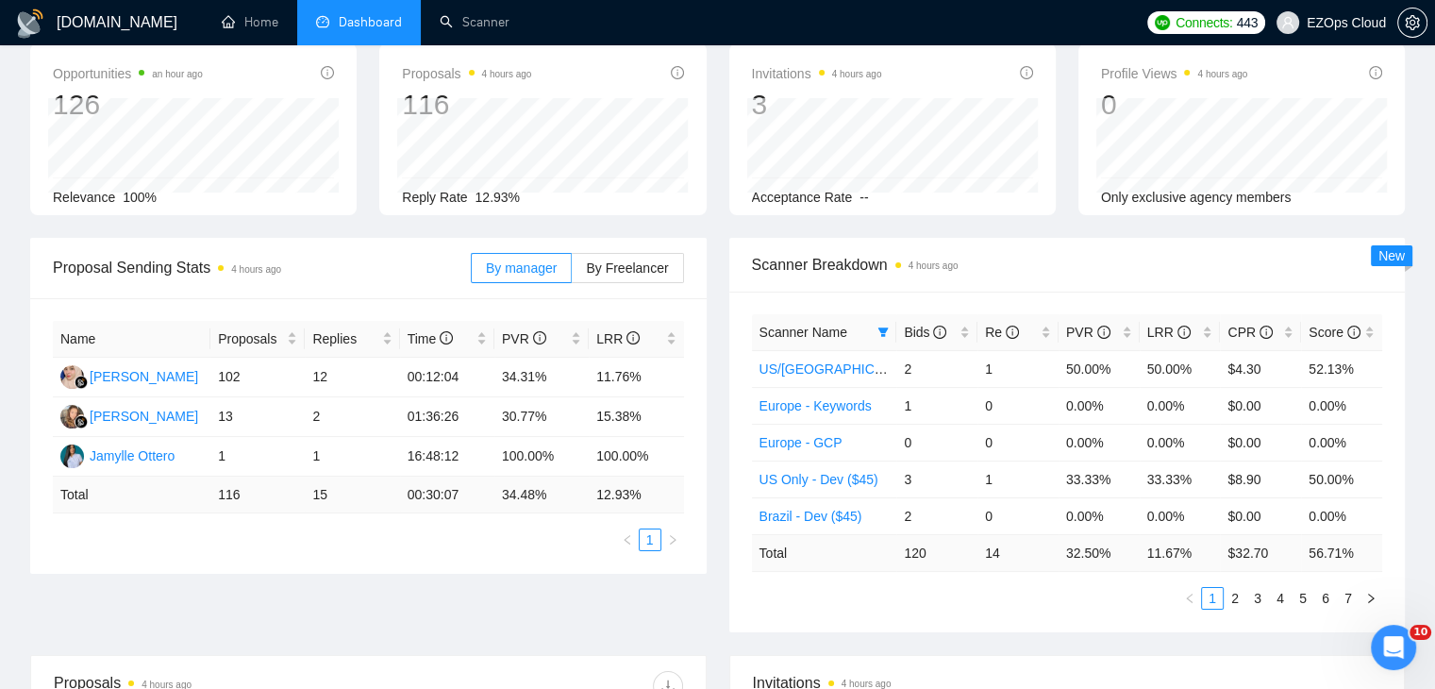
click at [715, 256] on div "Proposal Sending Stats 4 hours ago By manager By Freelancer Name Proposals Repl…" at bounding box center [368, 406] width 699 height 336
click at [728, 259] on div "Scanner Breakdown 4 hours ago Scanner Name Bids Re PVR LRR CPR Score US/[GEOGRA…" at bounding box center [1067, 435] width 699 height 394
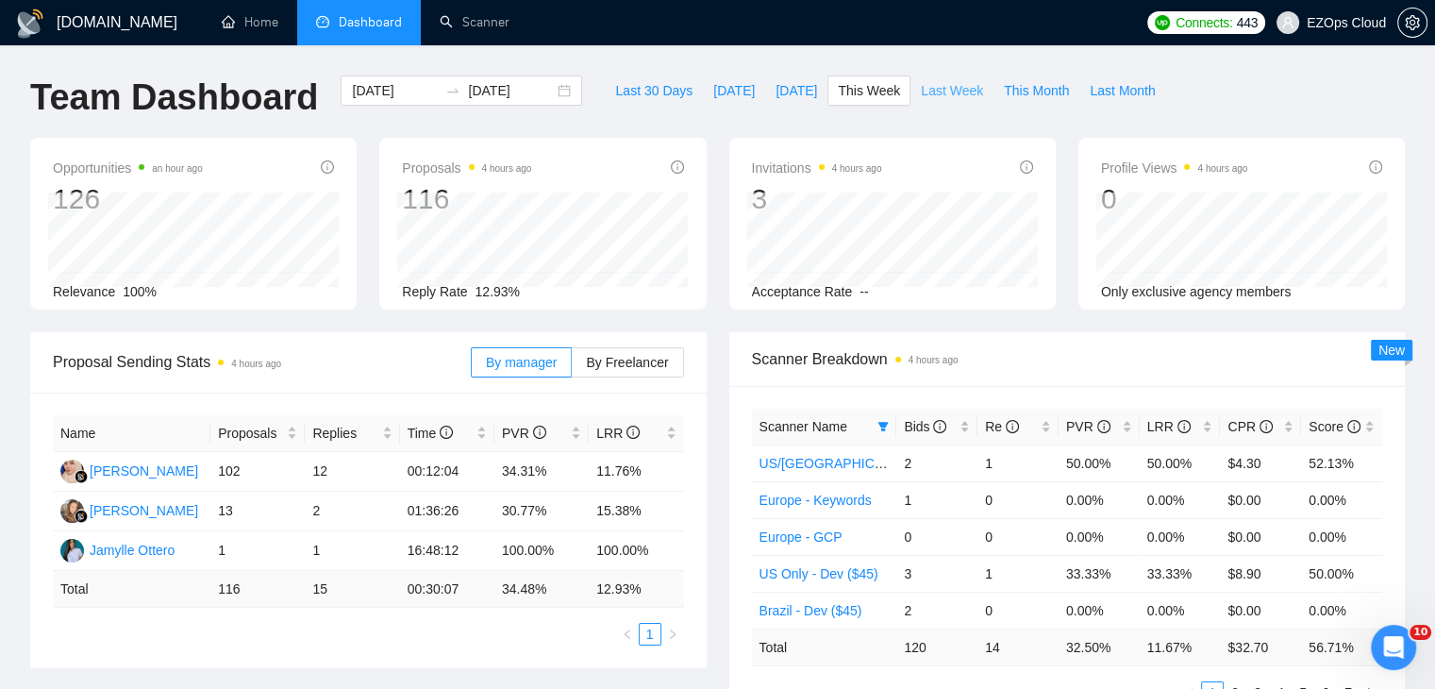
click at [936, 80] on span "Last Week" at bounding box center [952, 90] width 62 height 21
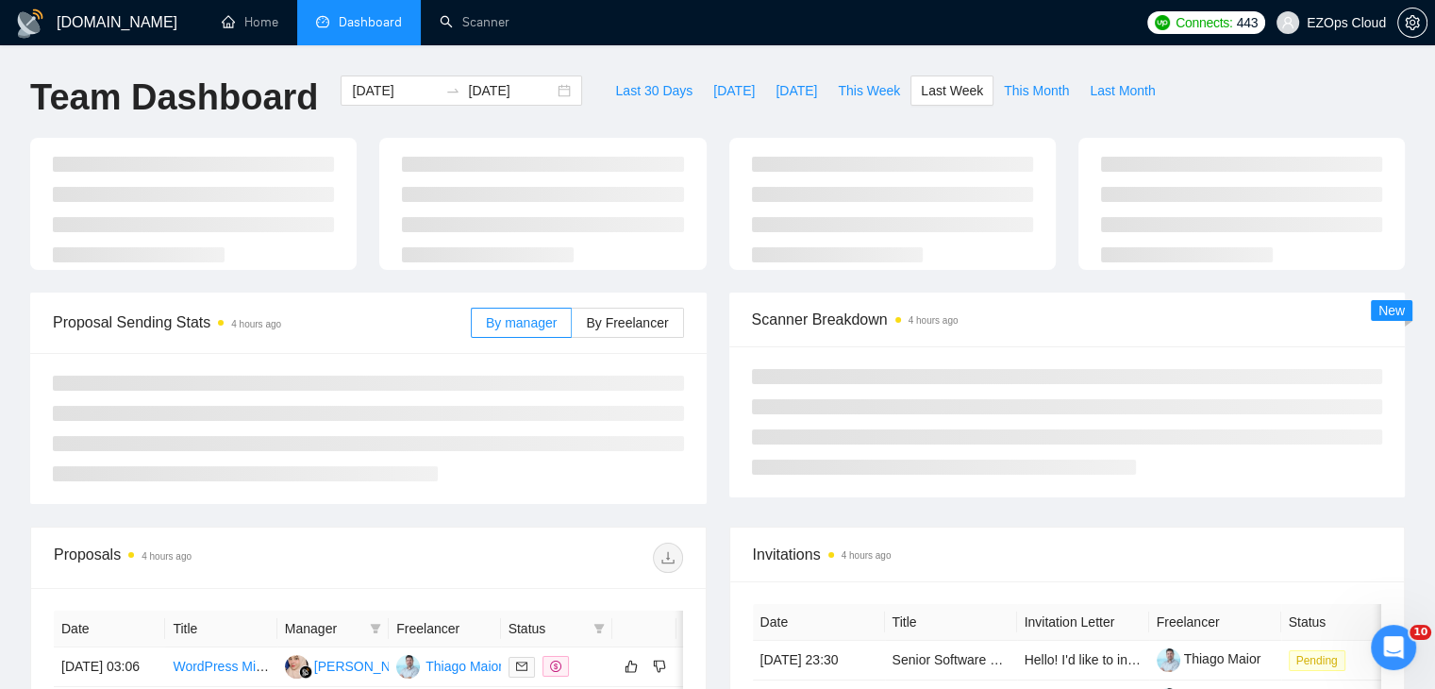
type input "[DATE]"
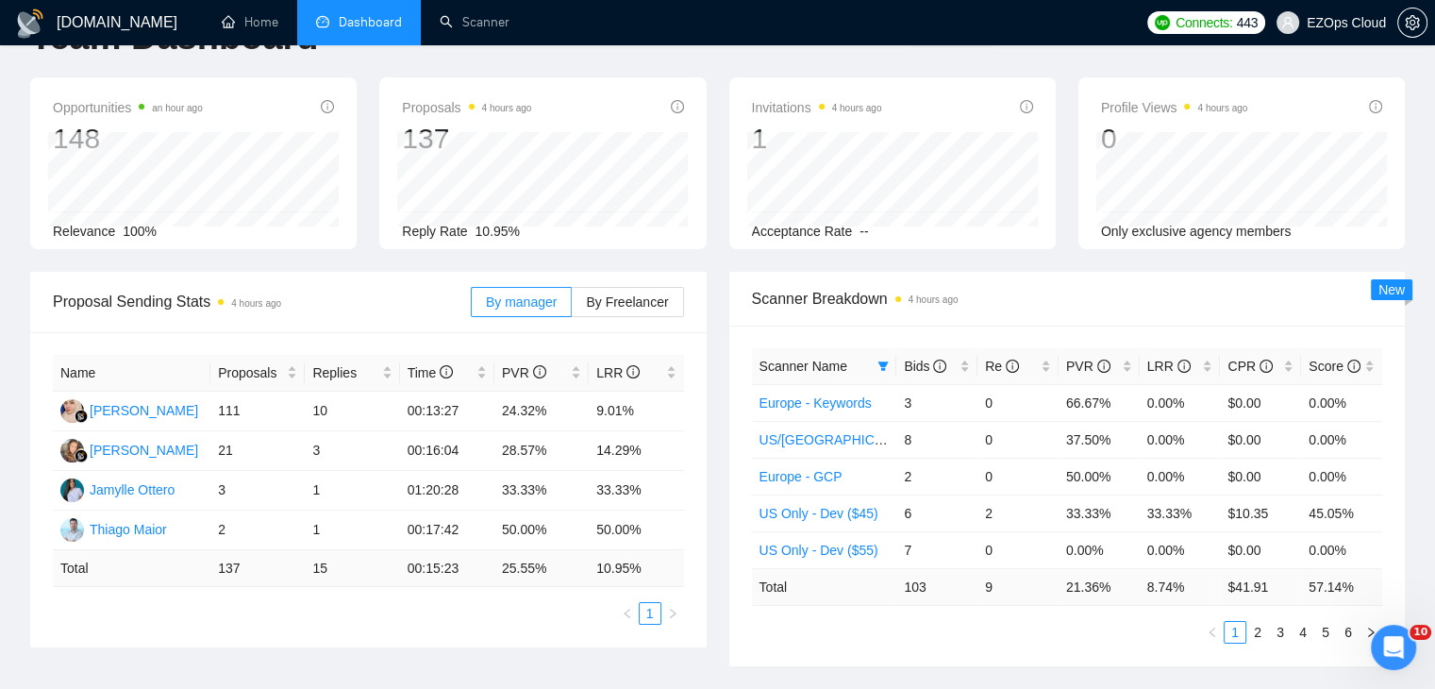
scroll to position [94, 0]
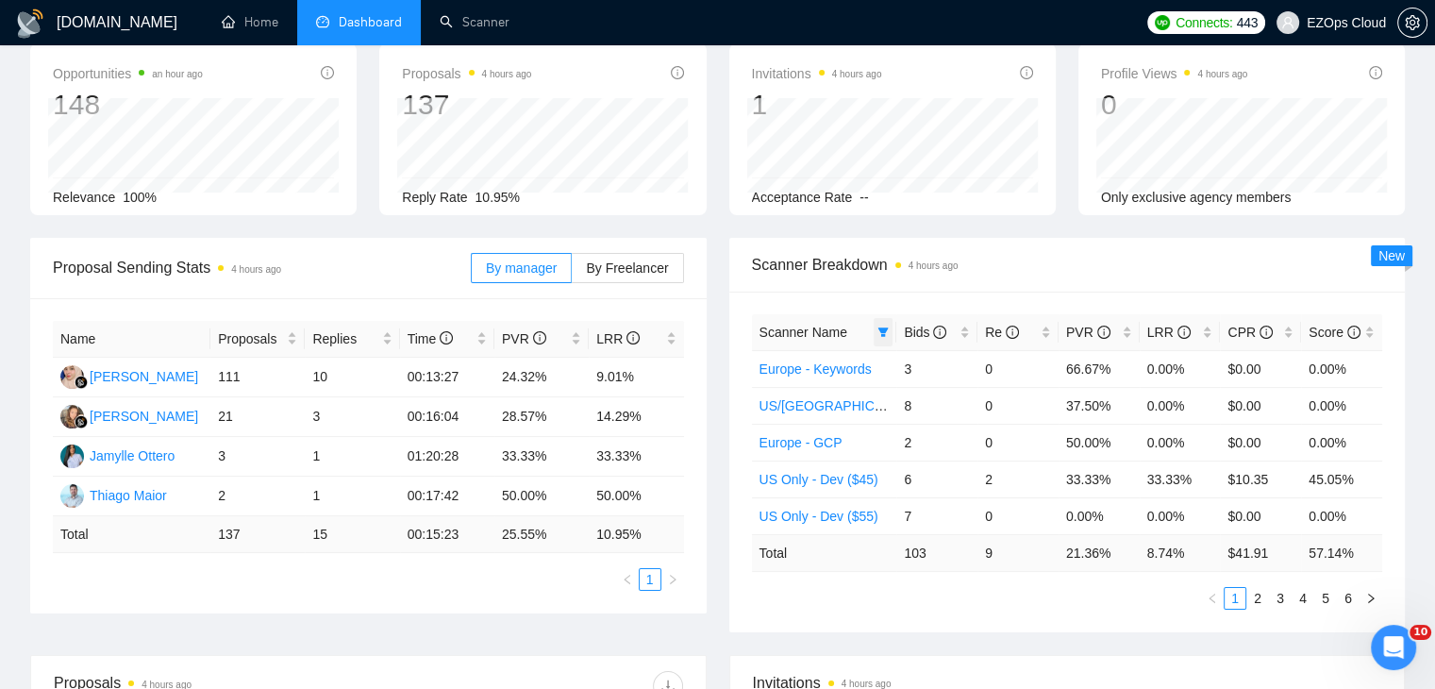
click at [887, 338] on span at bounding box center [883, 332] width 19 height 28
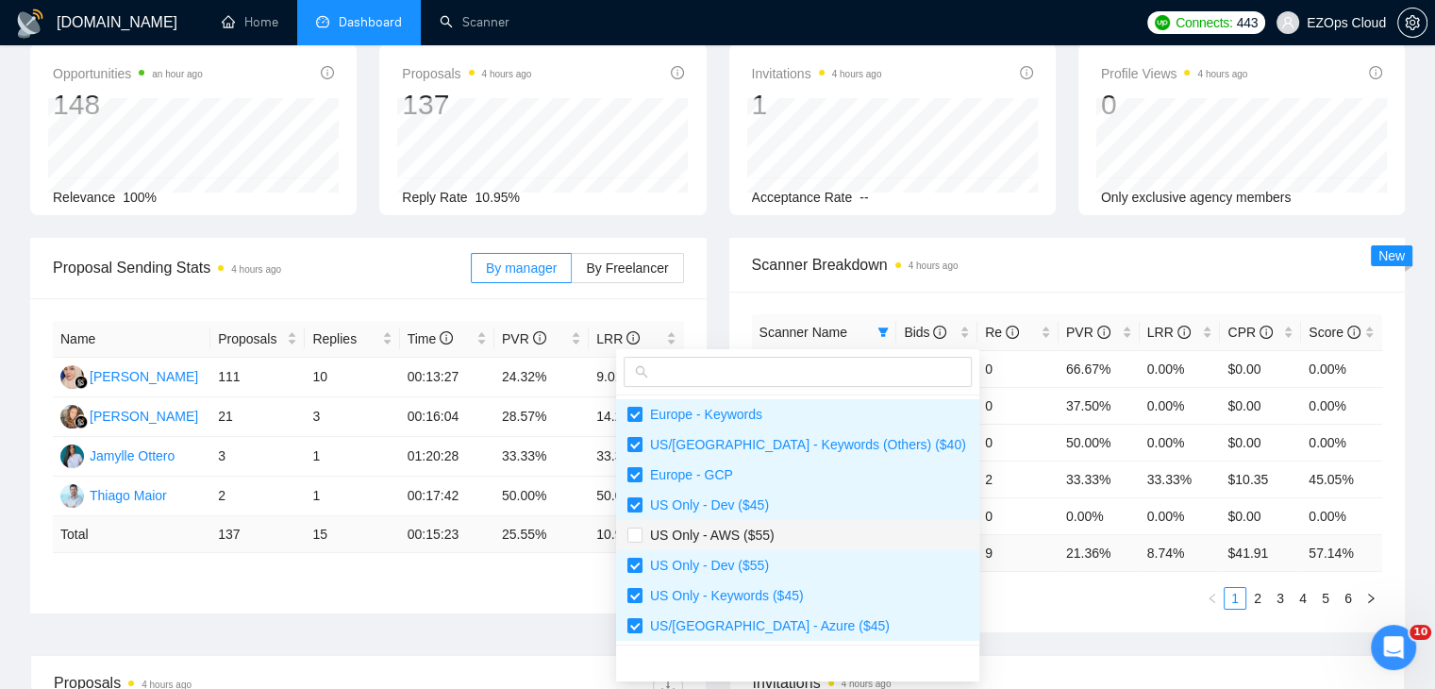
click at [794, 536] on span "US Only - AWS ($55)" at bounding box center [798, 535] width 341 height 21
checkbox input "true"
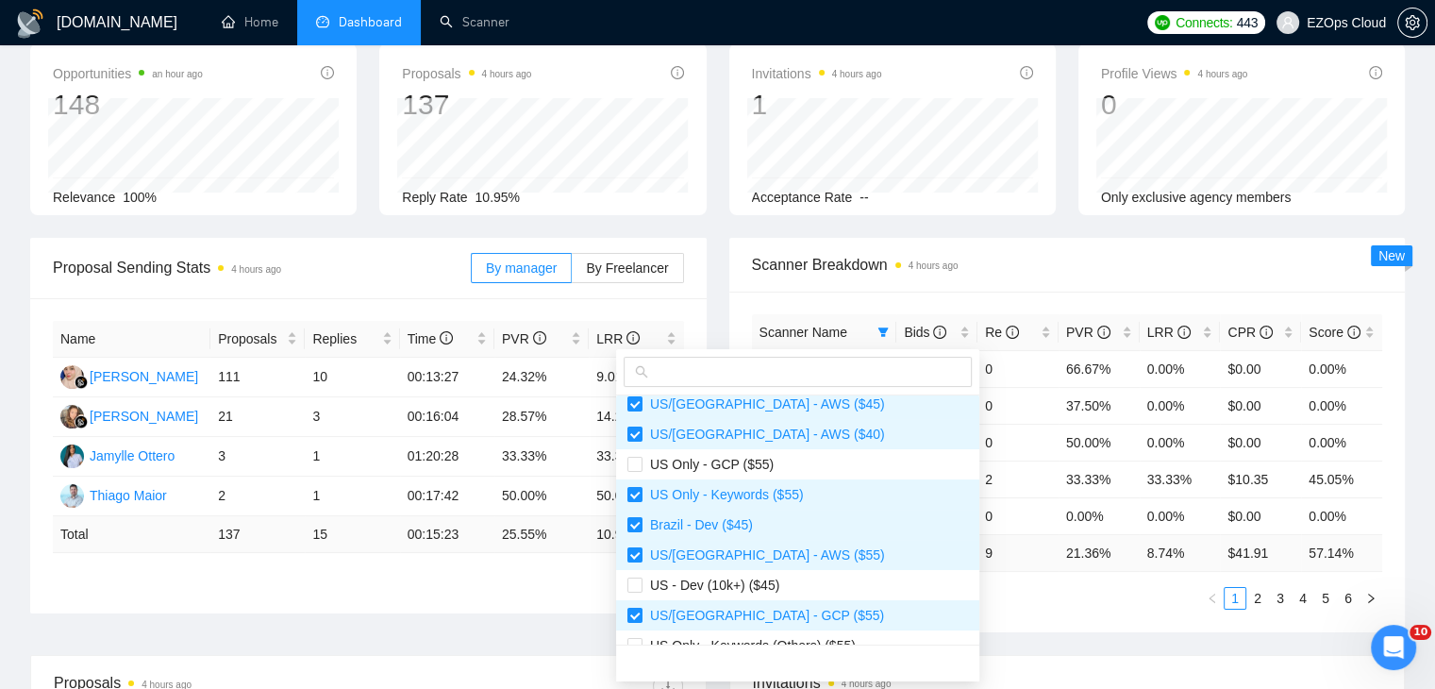
scroll to position [283, 0]
click at [765, 477] on li "US Only - GCP ($55)" at bounding box center [797, 463] width 363 height 30
checkbox input "true"
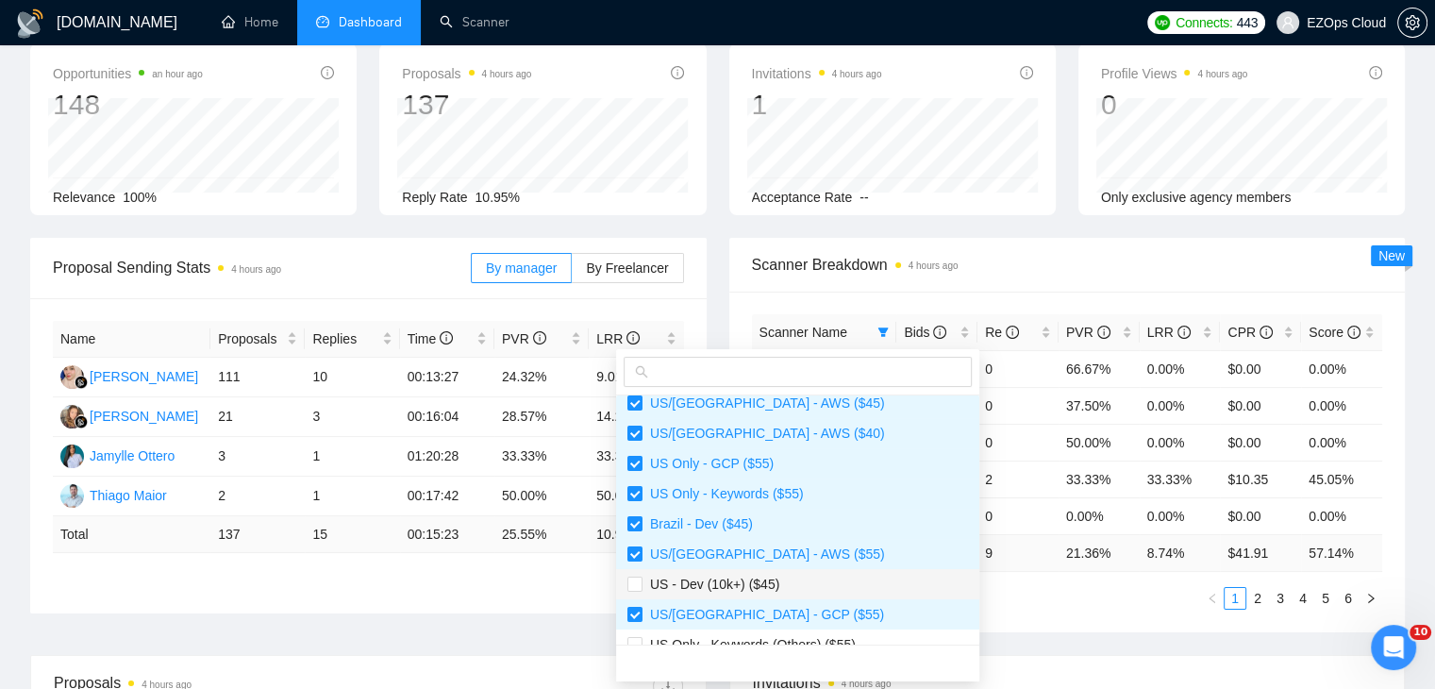
click at [791, 586] on span "US - Dev (10k+) ($45)" at bounding box center [798, 584] width 341 height 21
checkbox input "true"
click at [817, 638] on span "US Only - Keywords (Others) ($55)" at bounding box center [749, 644] width 213 height 15
checkbox input "true"
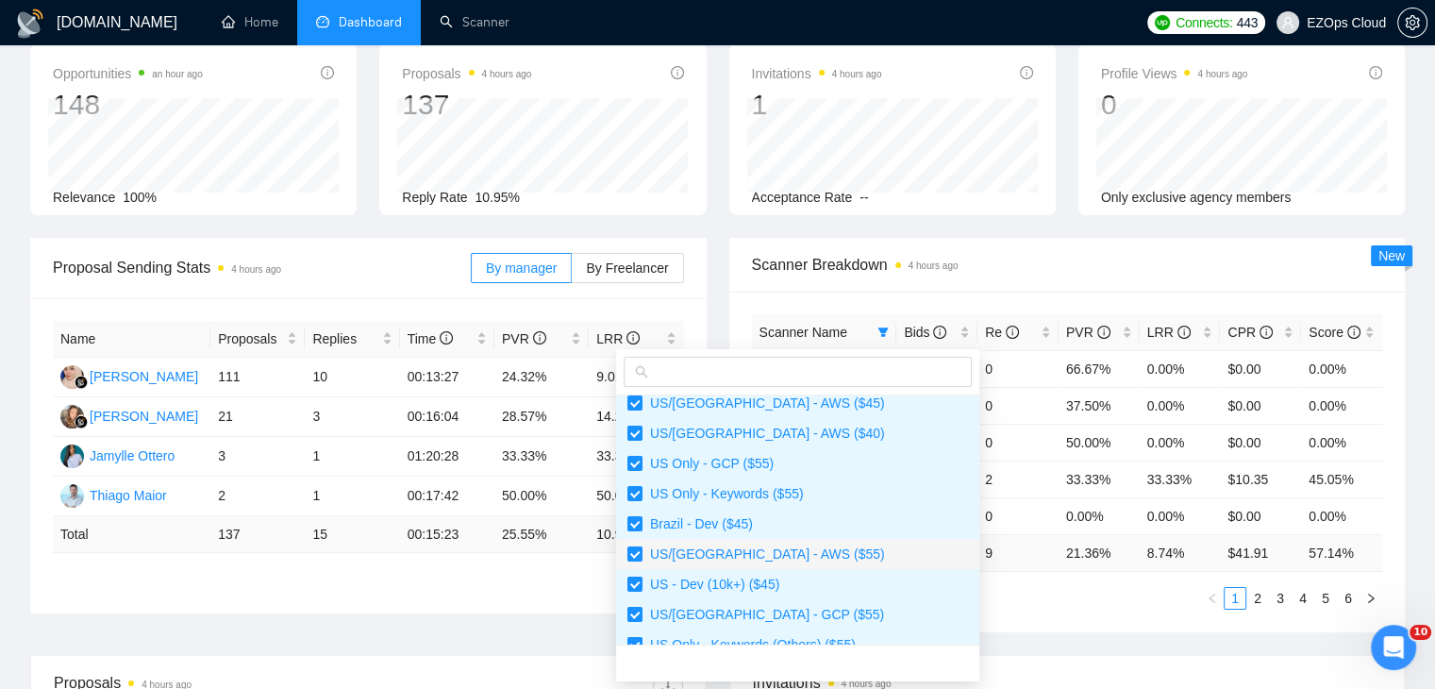
scroll to position [377, 0]
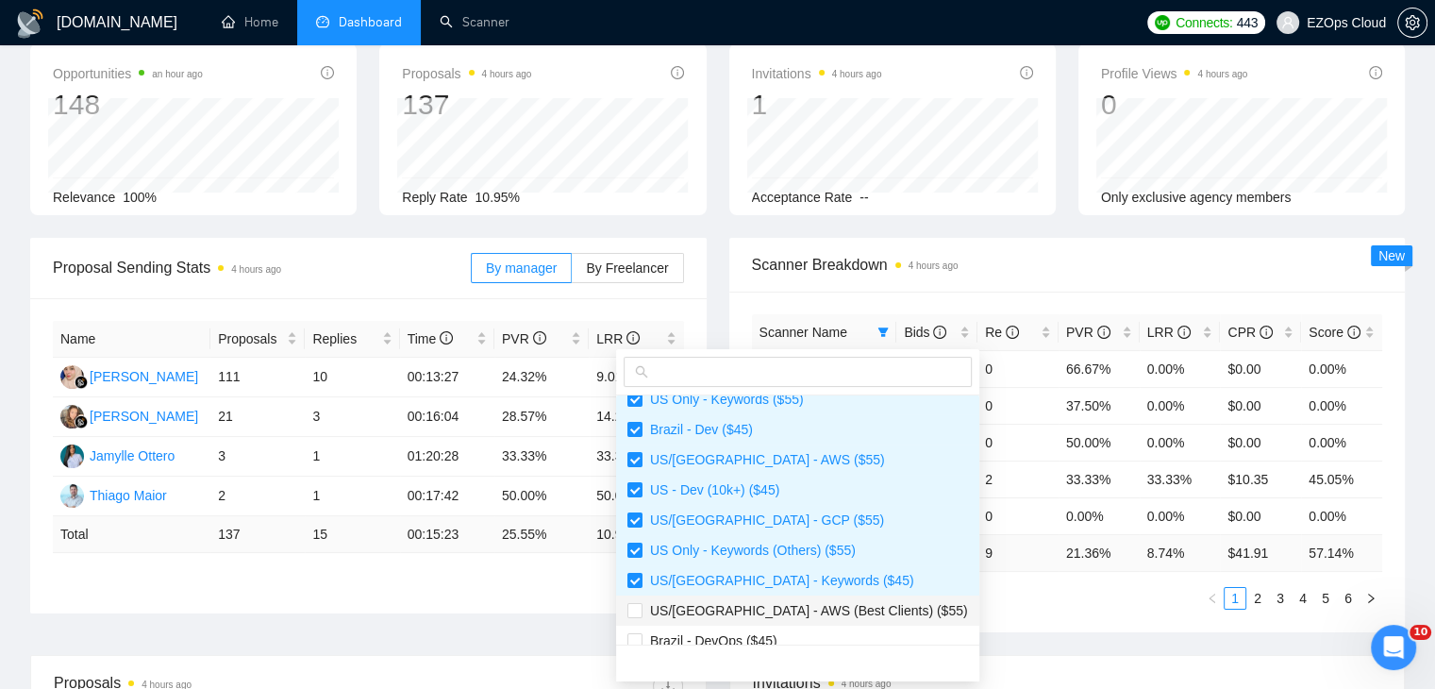
click at [805, 613] on span "US/[GEOGRAPHIC_DATA] - AWS (Best Clients) ($55)" at bounding box center [806, 610] width 326 height 15
checkbox input "true"
click at [808, 626] on li "Brazil - DevOps ($45)" at bounding box center [797, 641] width 363 height 30
checkbox input "true"
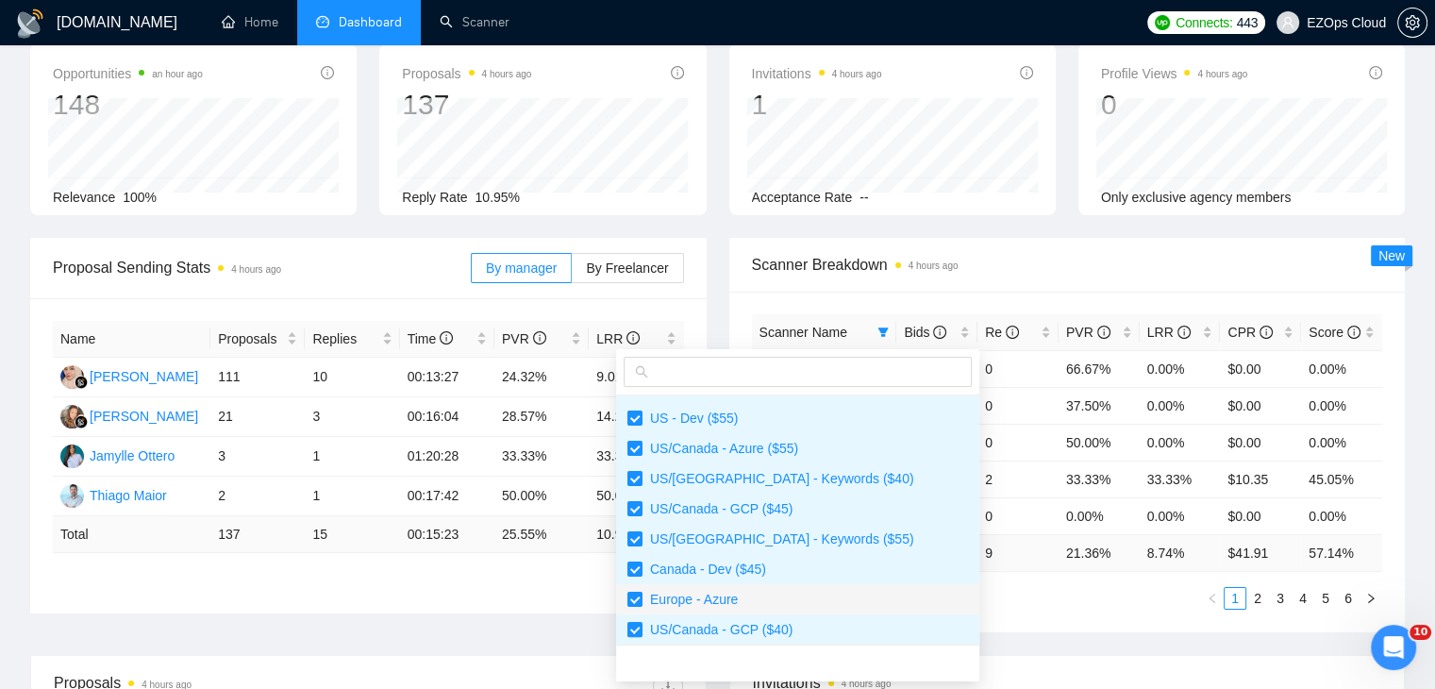
scroll to position [785, 0]
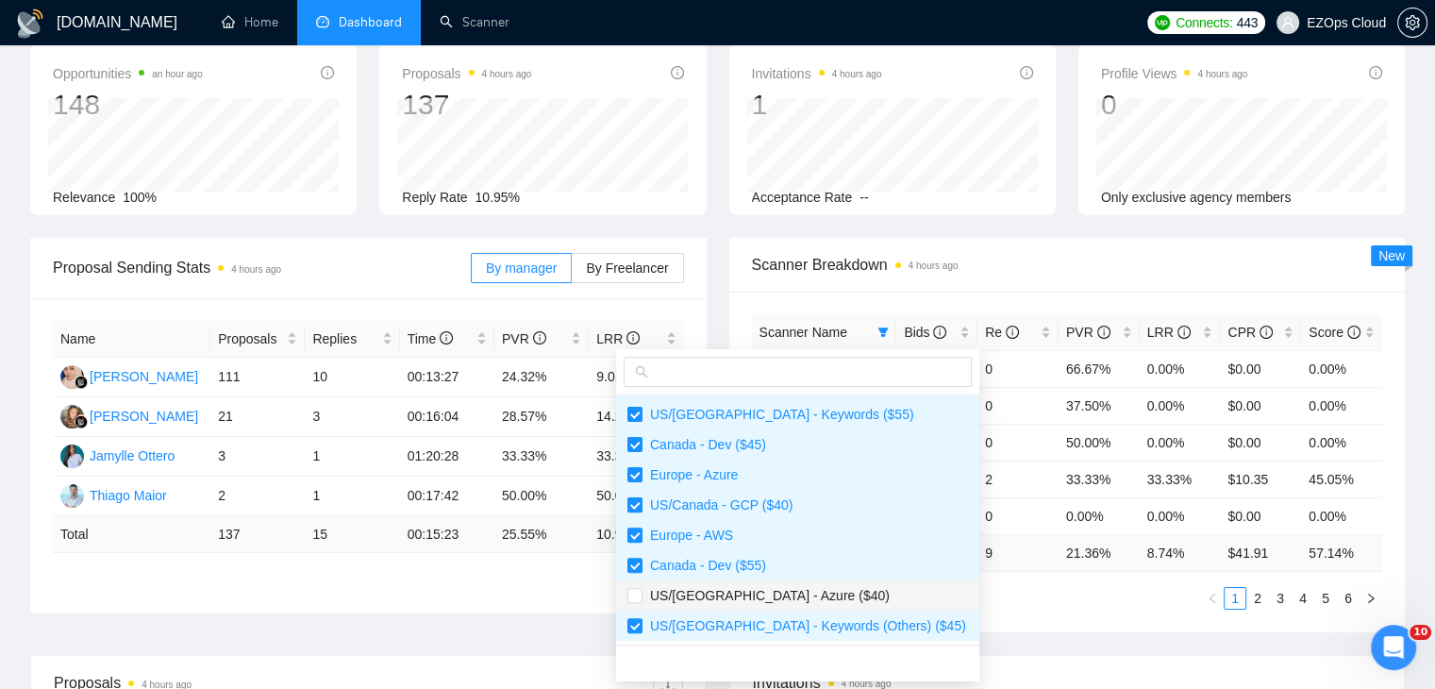
click at [819, 599] on span "US/[GEOGRAPHIC_DATA] - Azure ($40)" at bounding box center [798, 595] width 341 height 21
checkbox input "true"
click at [1007, 609] on div "Scanner Name Bids Re PVR LRR CPR Score Europe - Keywords 3 0 66.67% 0.00% $0.00…" at bounding box center [1067, 462] width 677 height 341
